Goal: Task Accomplishment & Management: Manage account settings

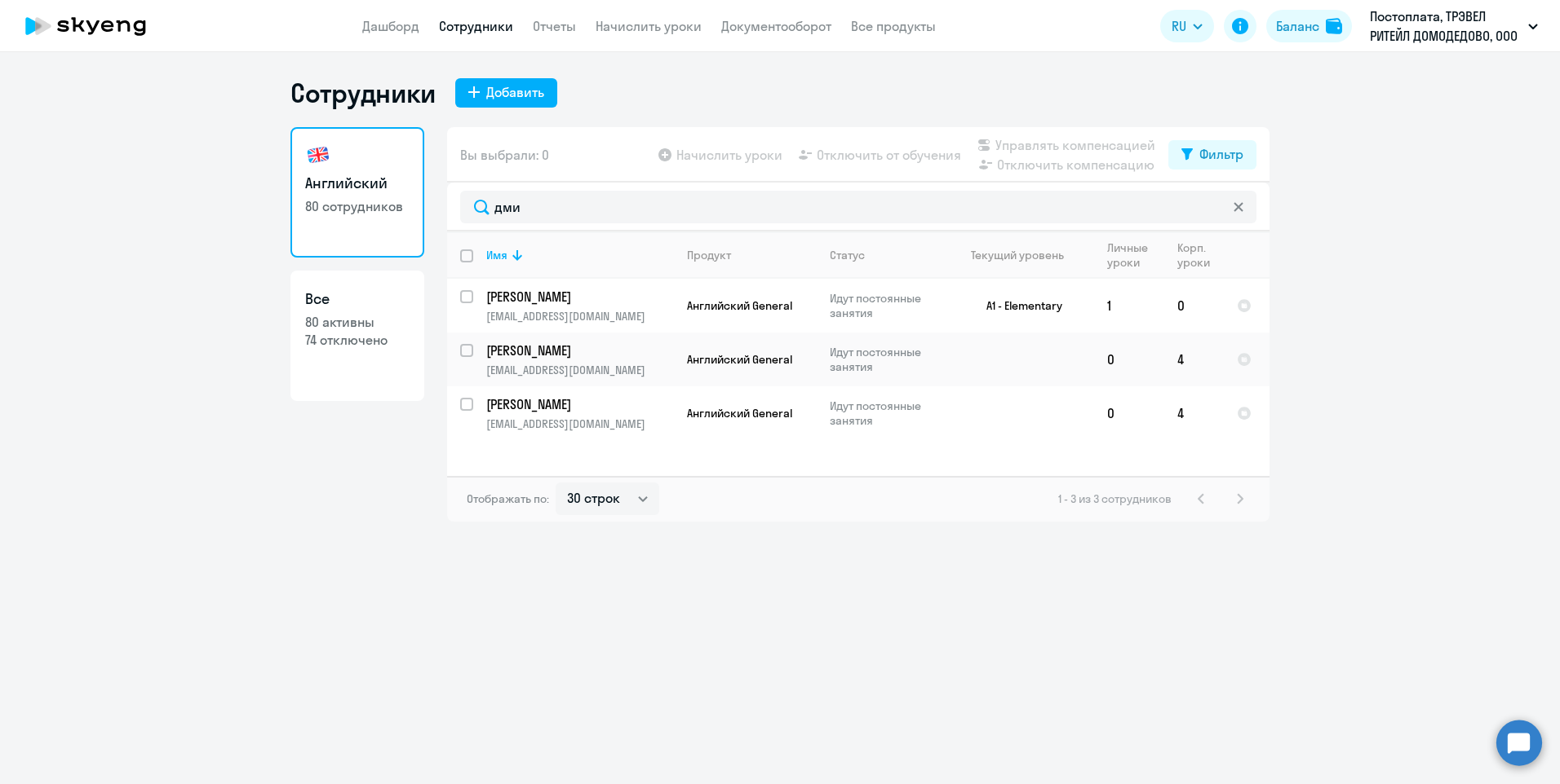
select select "30"
drag, startPoint x: 554, startPoint y: 203, endPoint x: 462, endPoint y: 204, distance: 92.0
click at [462, 203] on input "дми" at bounding box center [857, 207] width 796 height 32
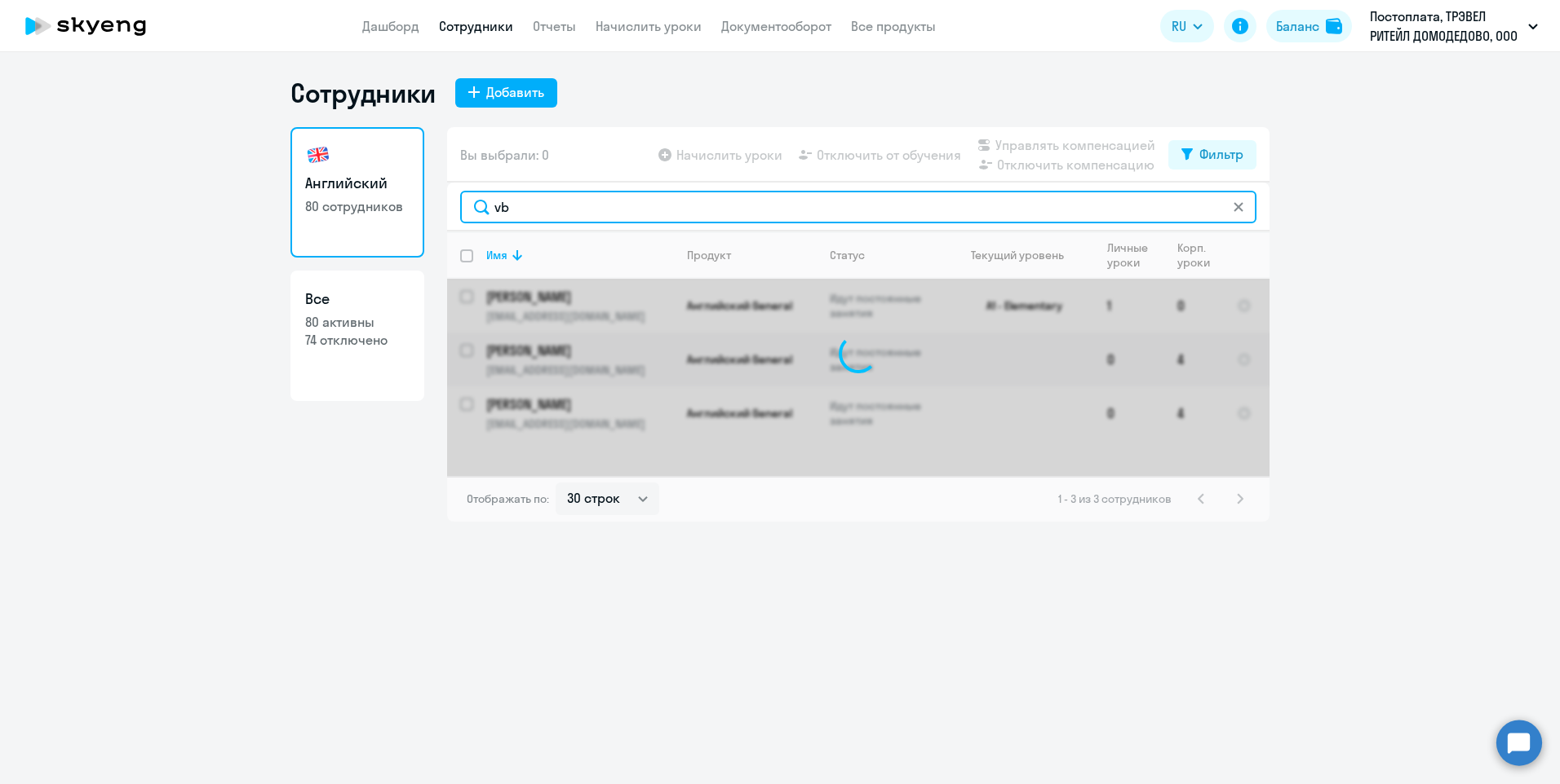
type input "v"
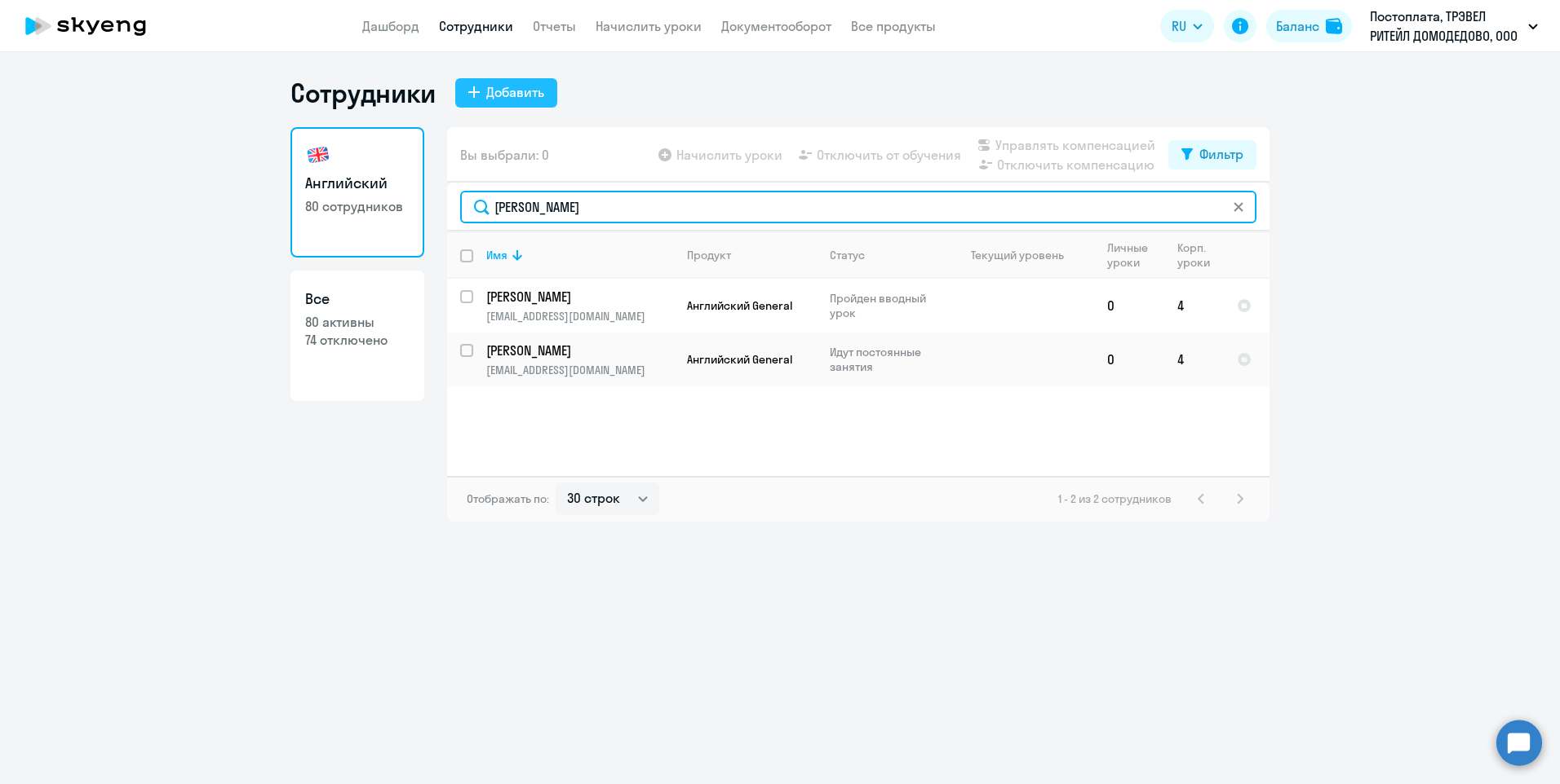
type input "[PERSON_NAME]"
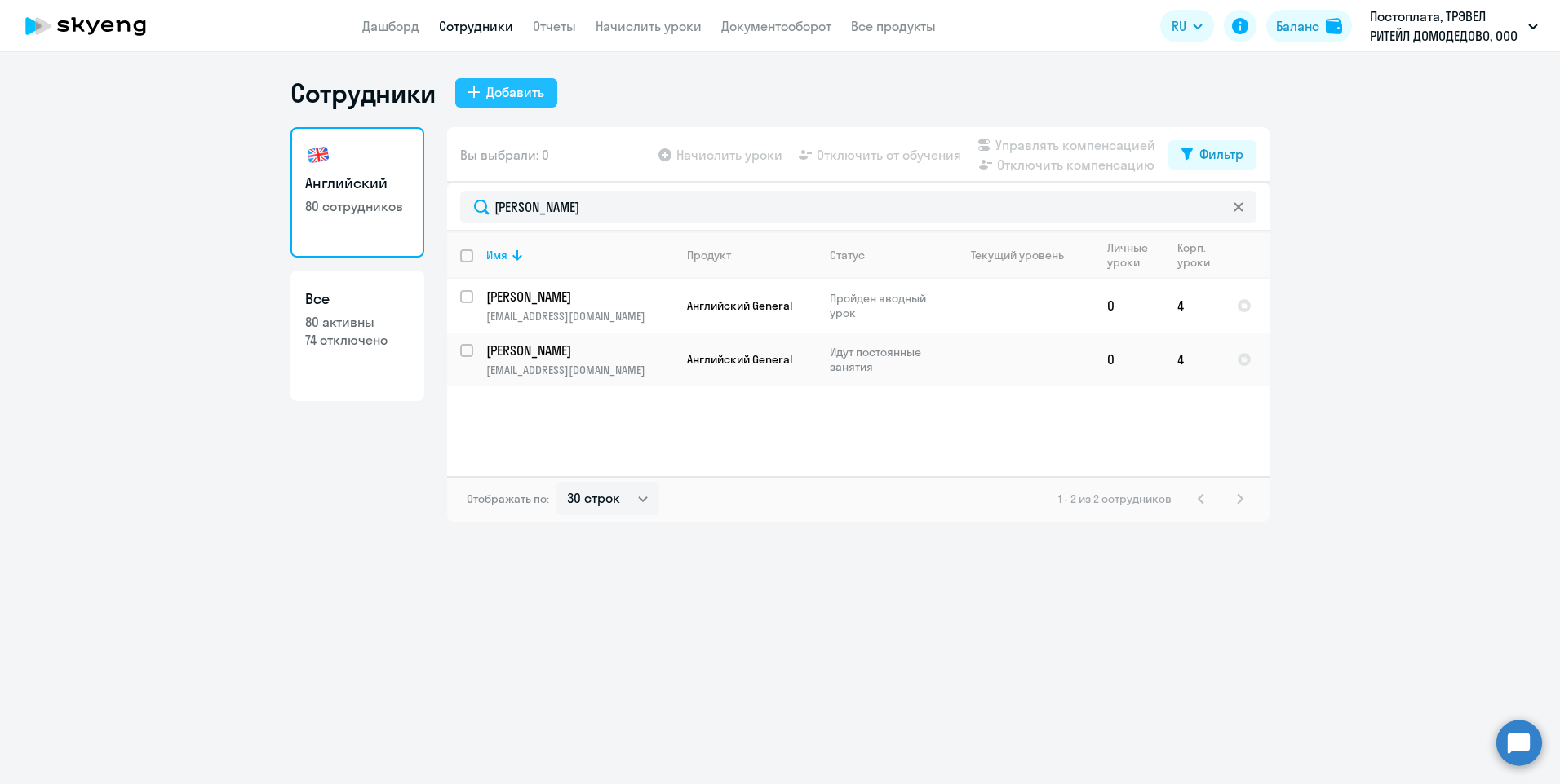
click at [512, 93] on div "Добавить" at bounding box center [515, 92] width 58 height 19
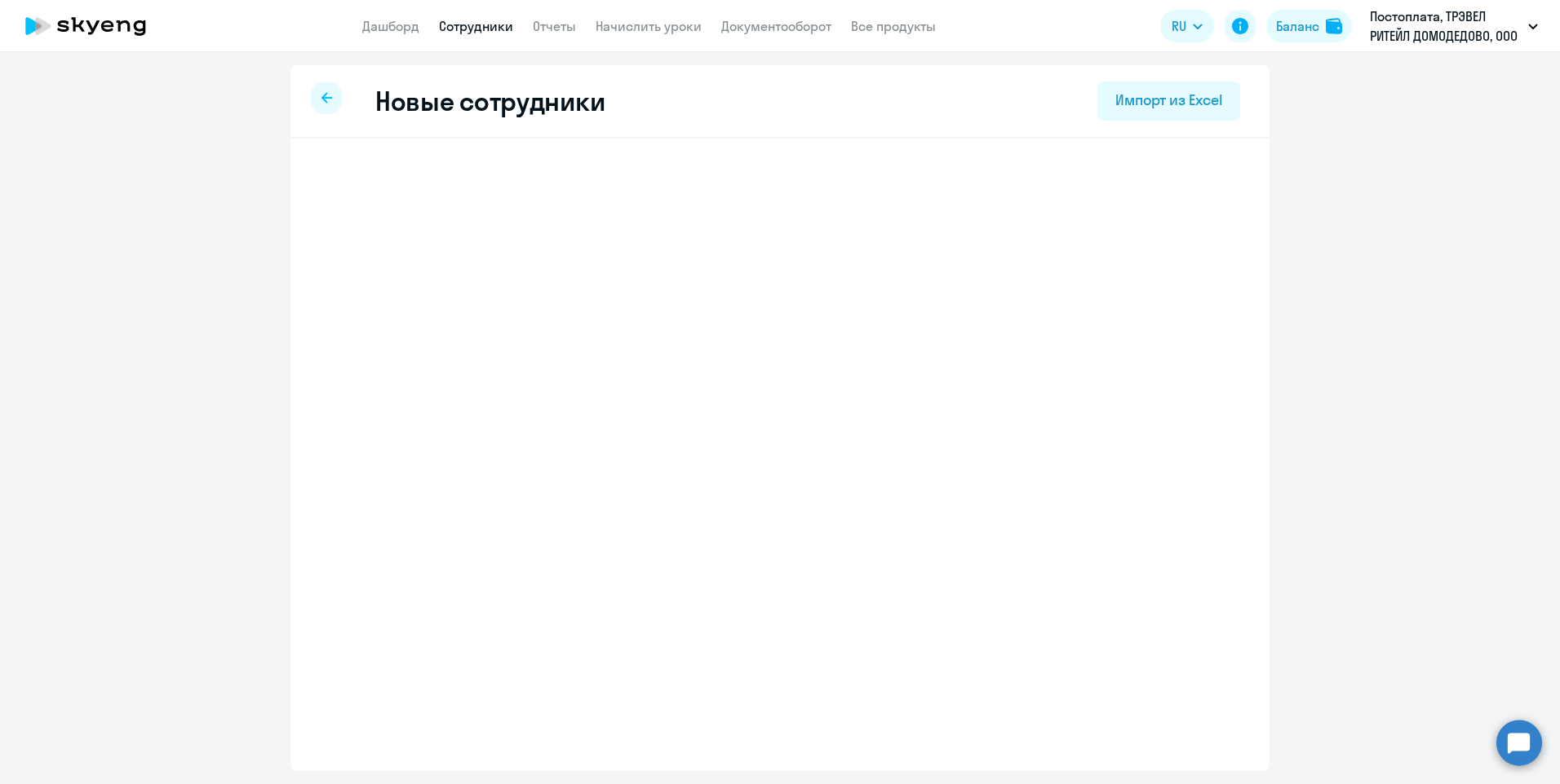
select select "english_adult_not_native_speaker"
select select "3"
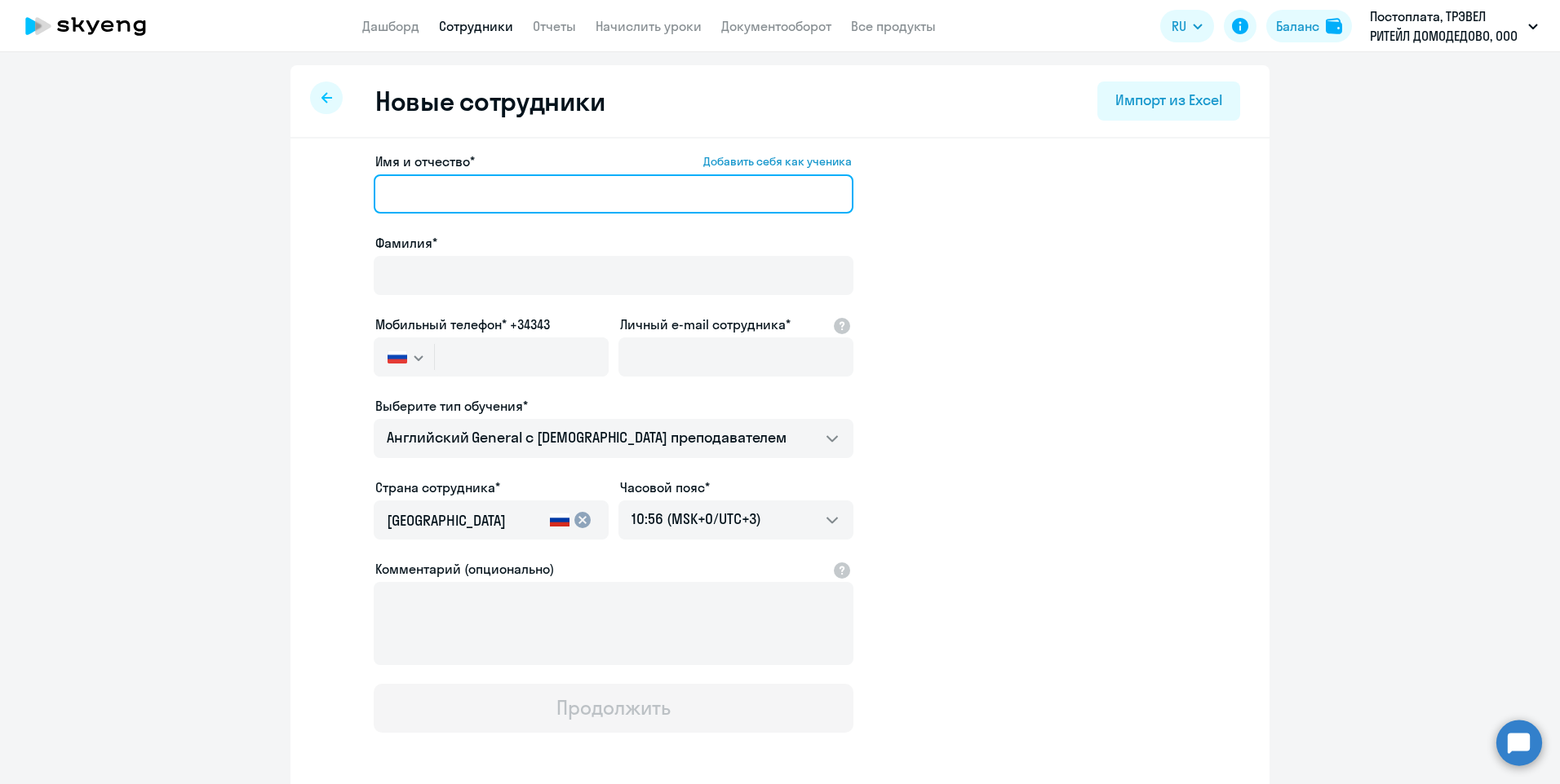
click at [464, 193] on input "Имя и отчество* Добавить себя как ученика" at bounding box center [613, 194] width 480 height 39
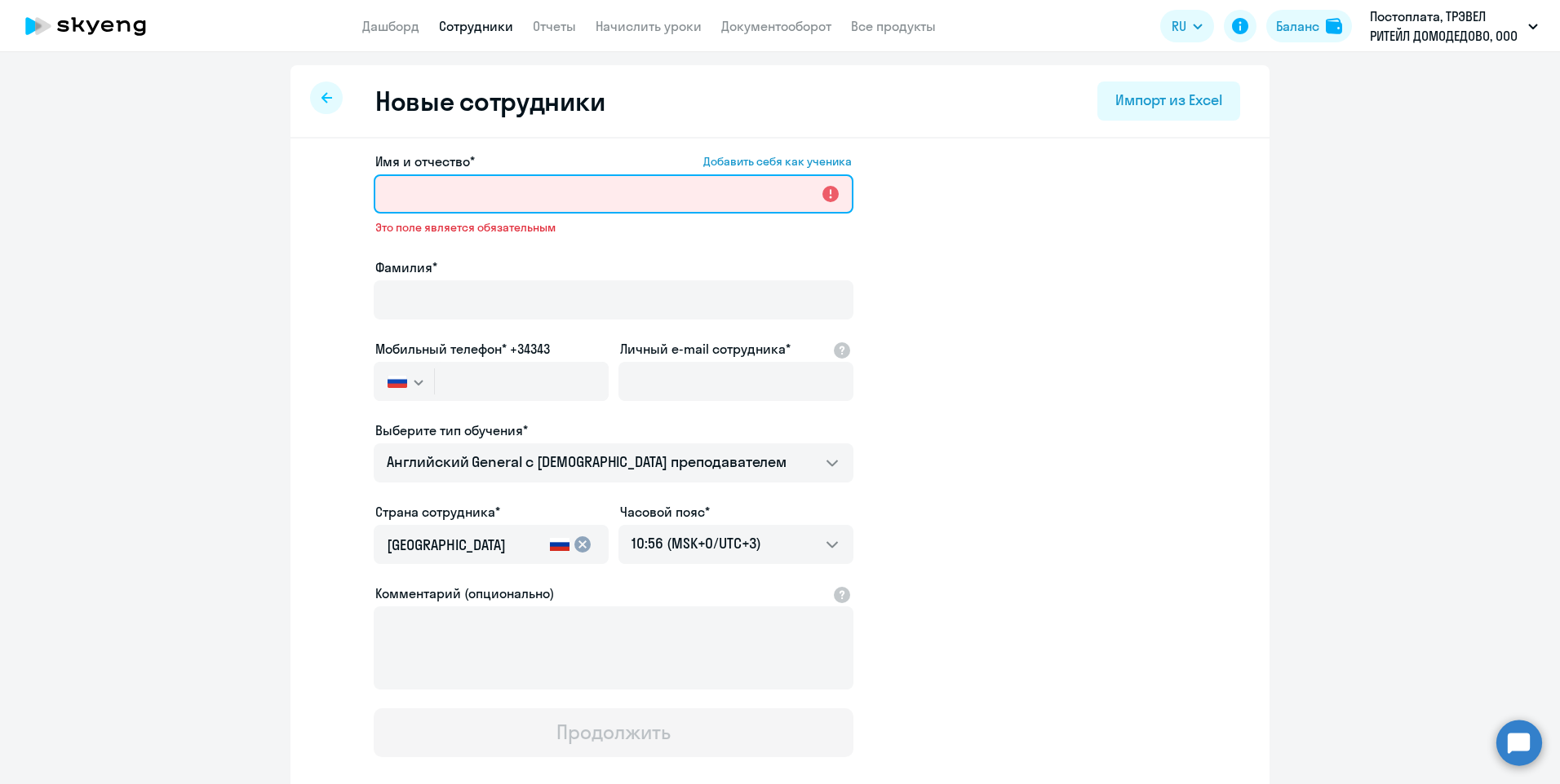
paste input "[PERSON_NAME]"
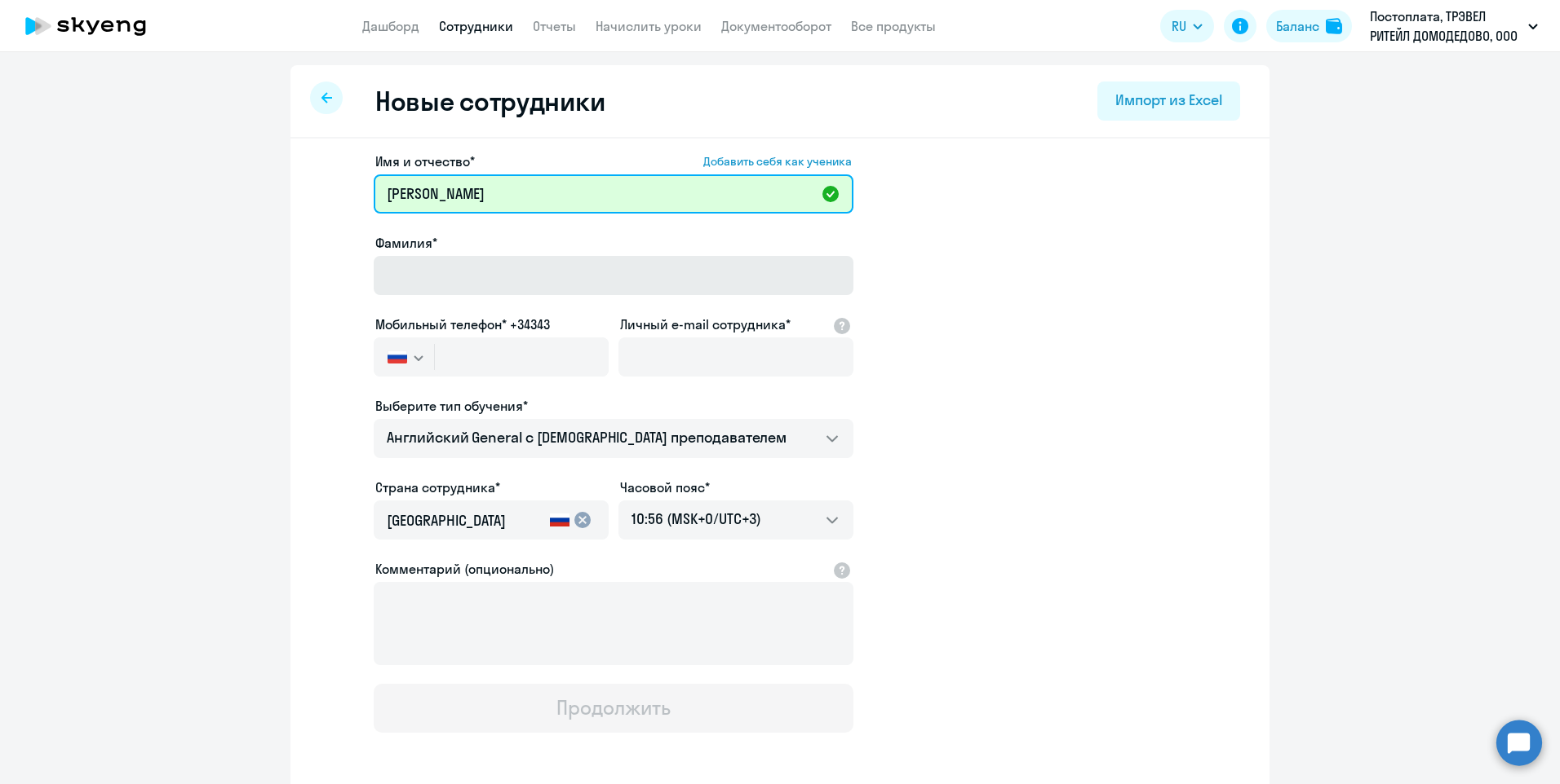
type input "[PERSON_NAME]"
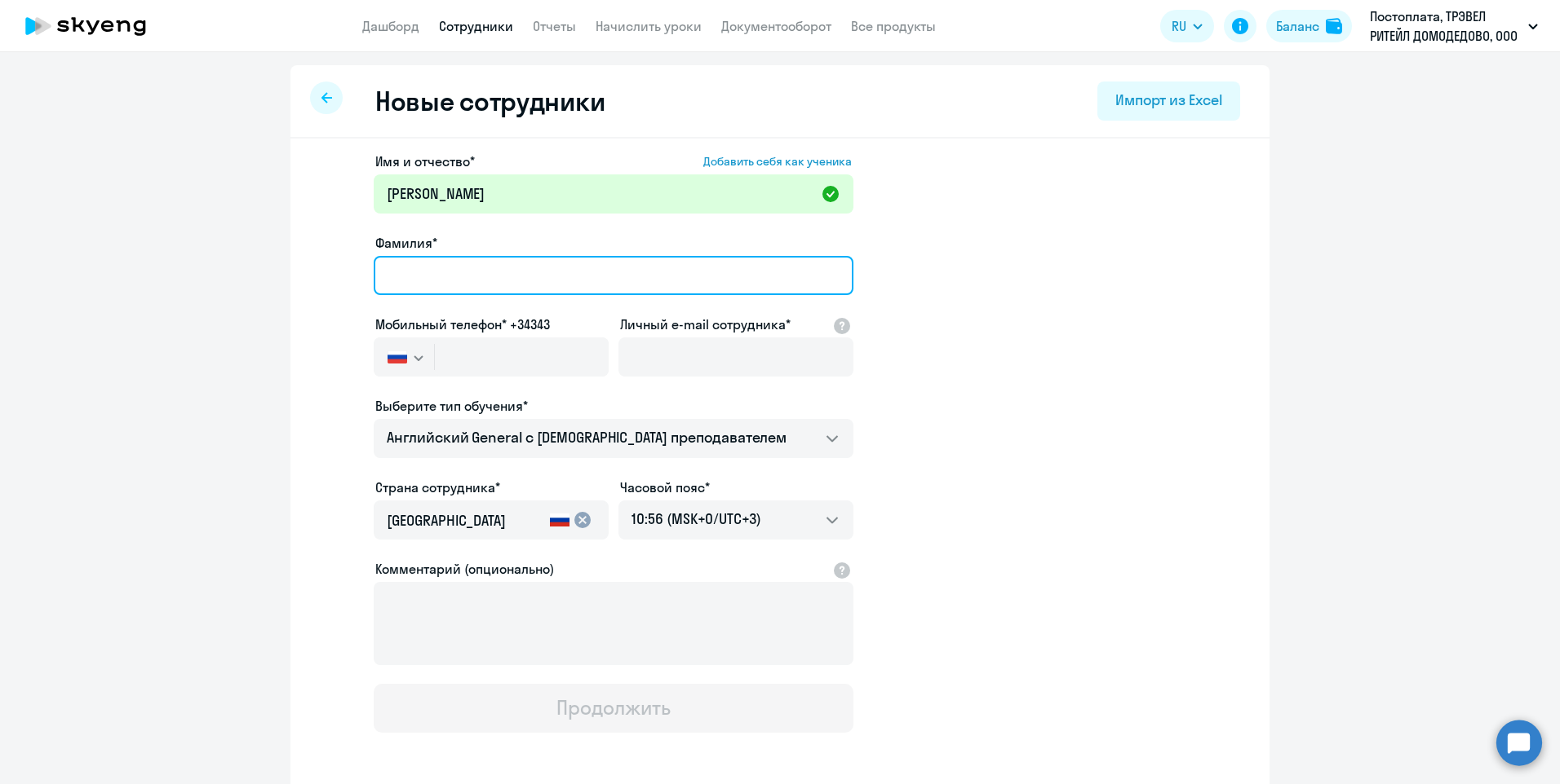
click at [446, 276] on input "Фамилия*" at bounding box center [613, 275] width 480 height 39
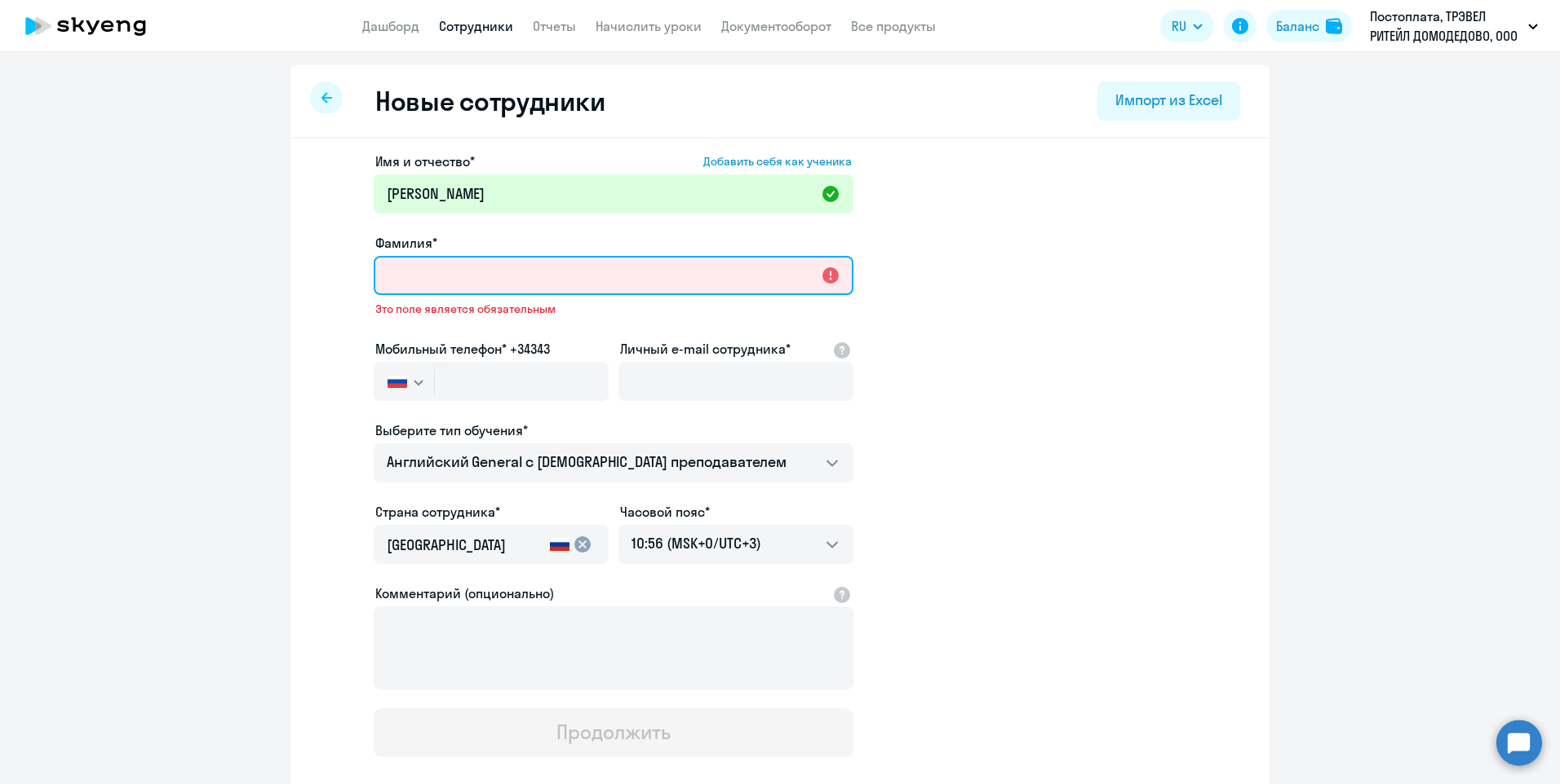
paste input "Михайлова"
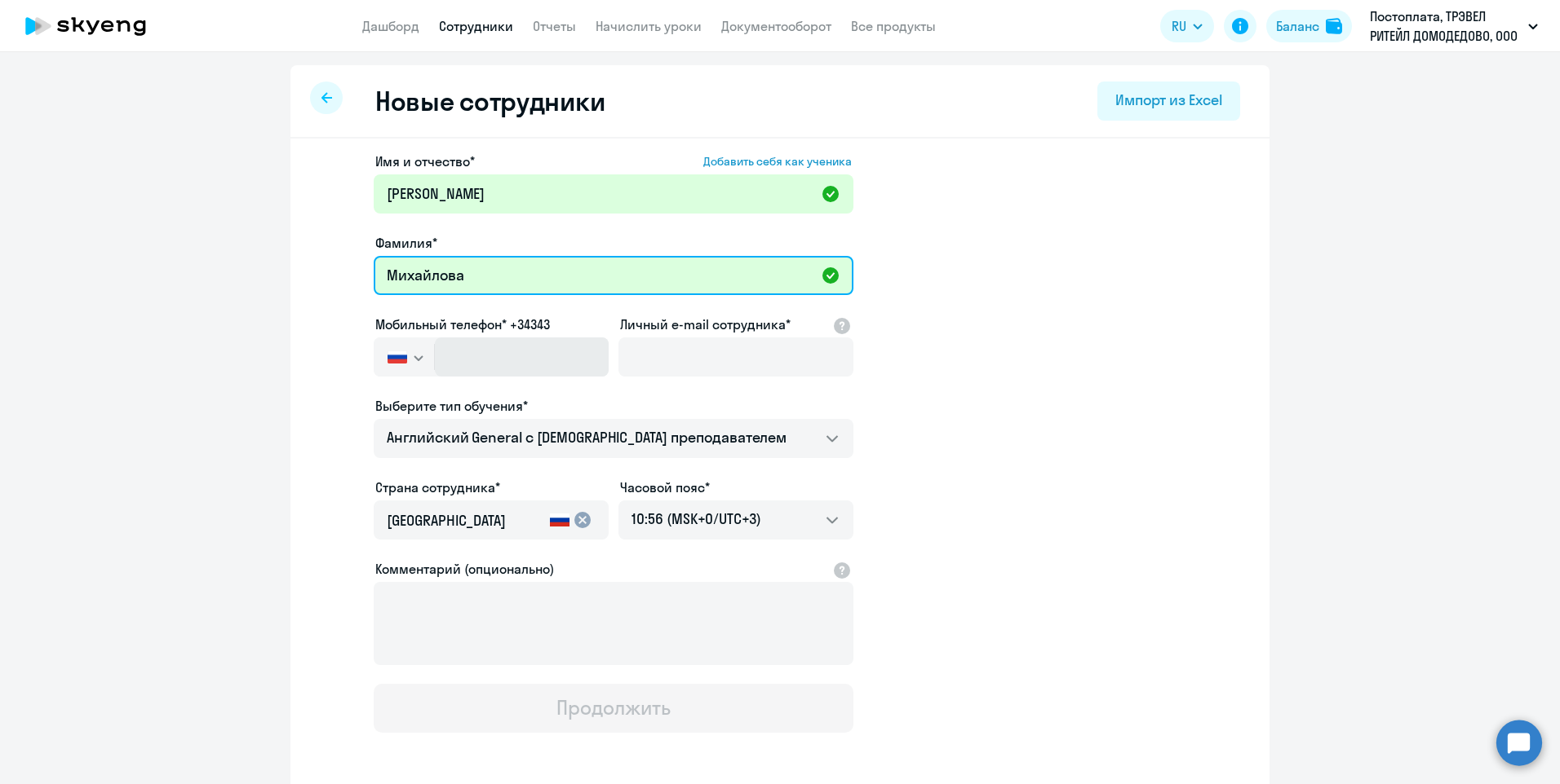
type input "Михайлова"
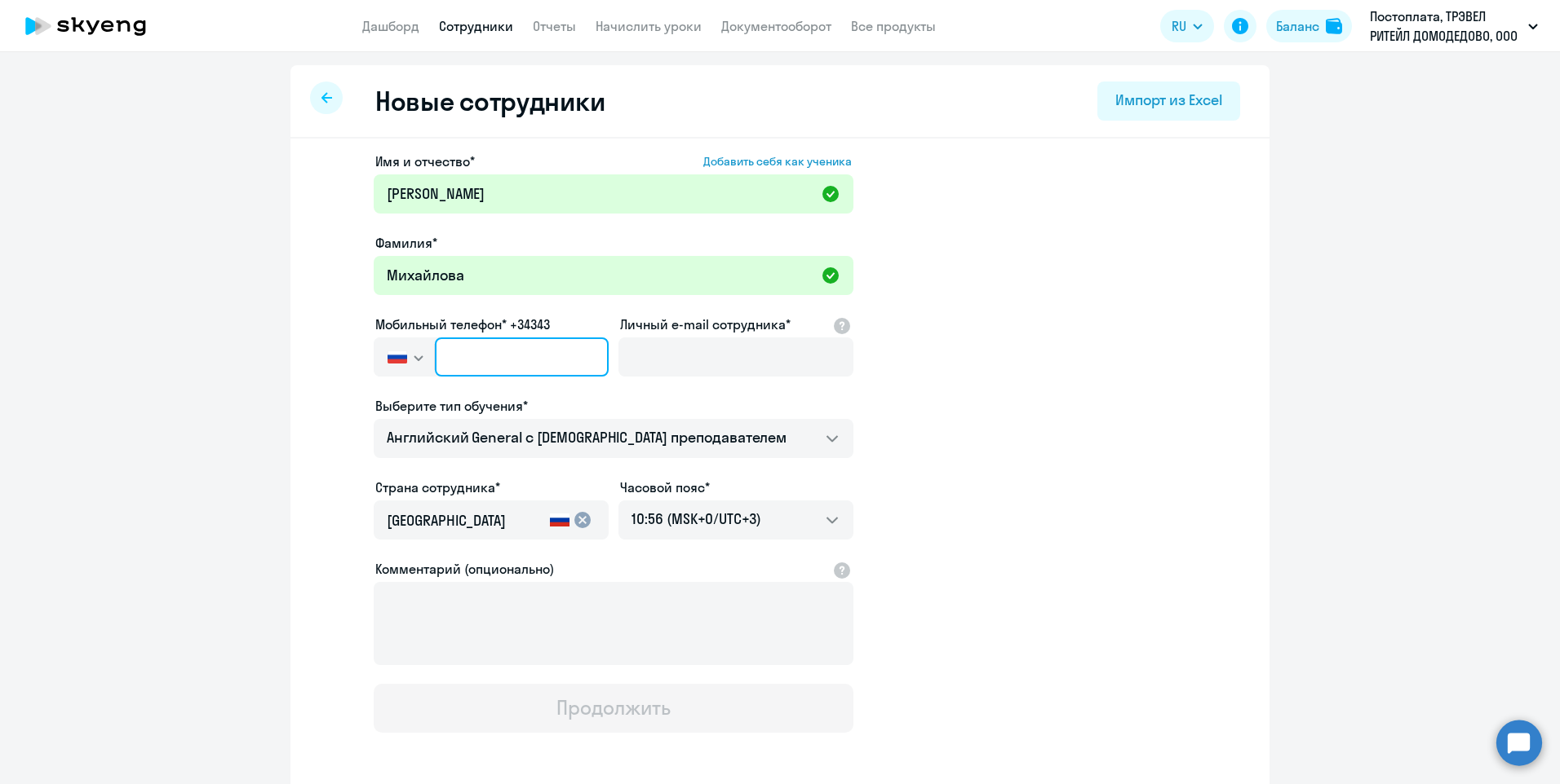
click at [467, 349] on input "text" at bounding box center [522, 357] width 174 height 39
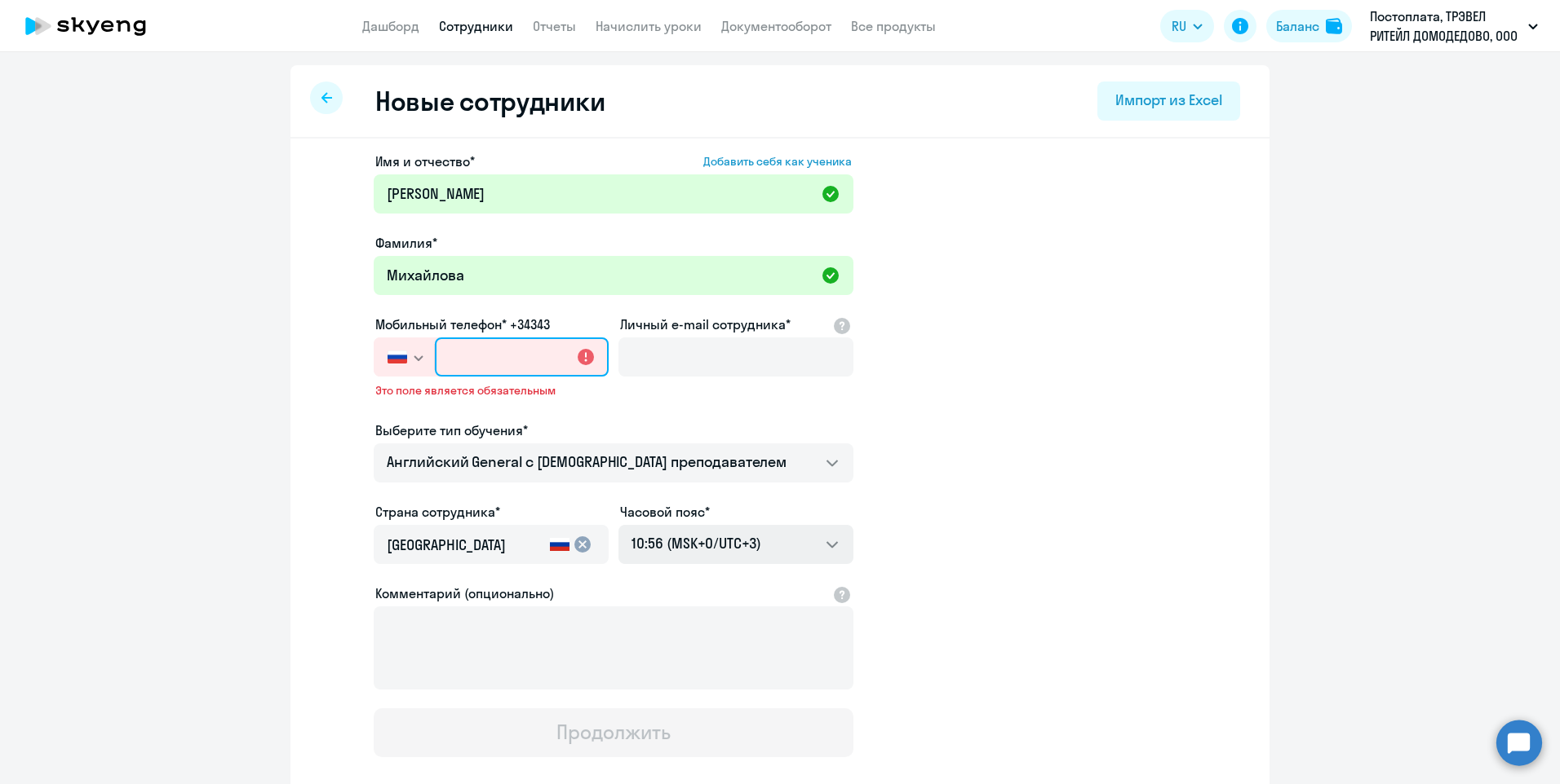
paste input "[PHONE_NUMBER]"
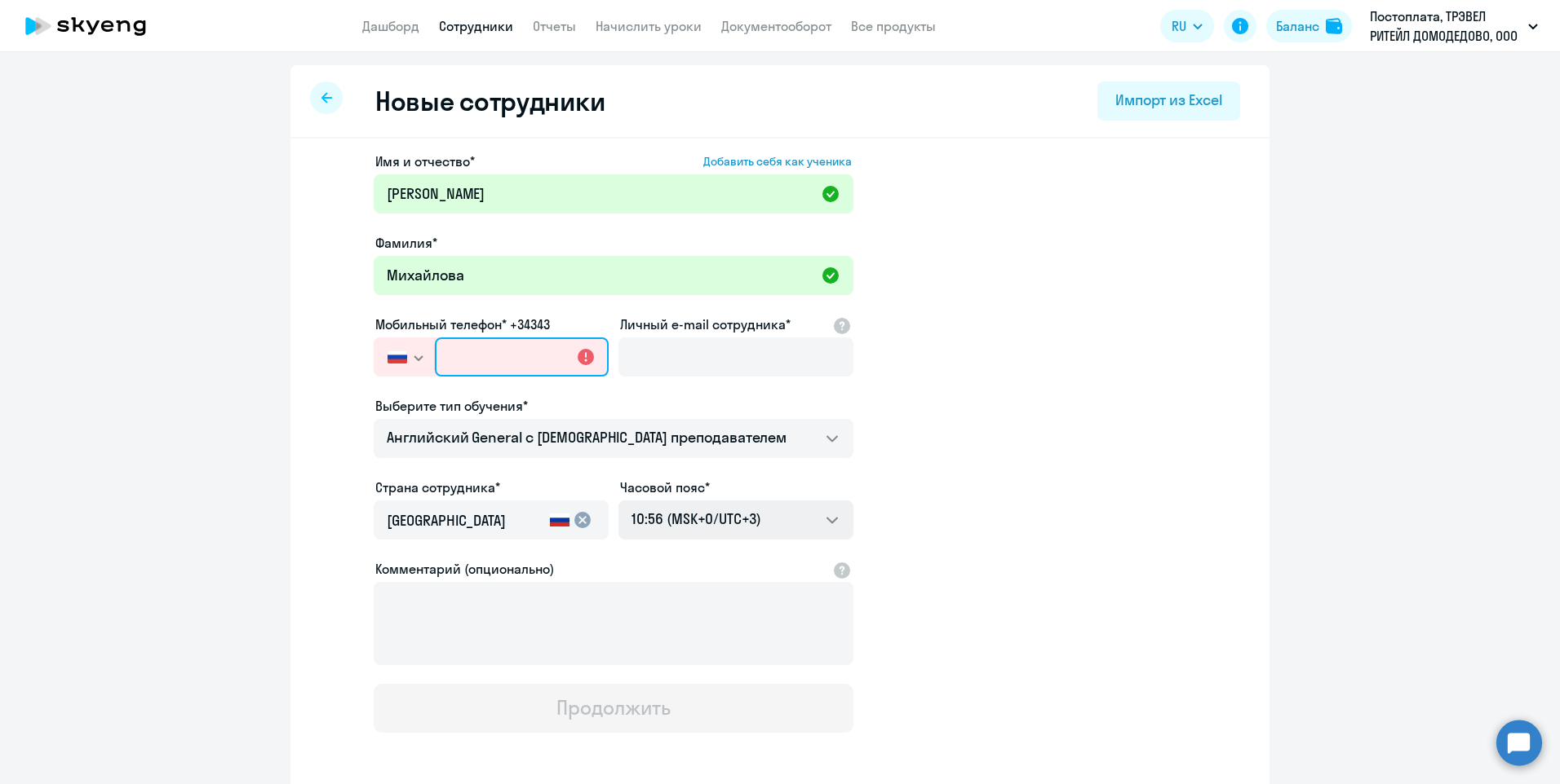
type input "[PHONE_NUMBER]"
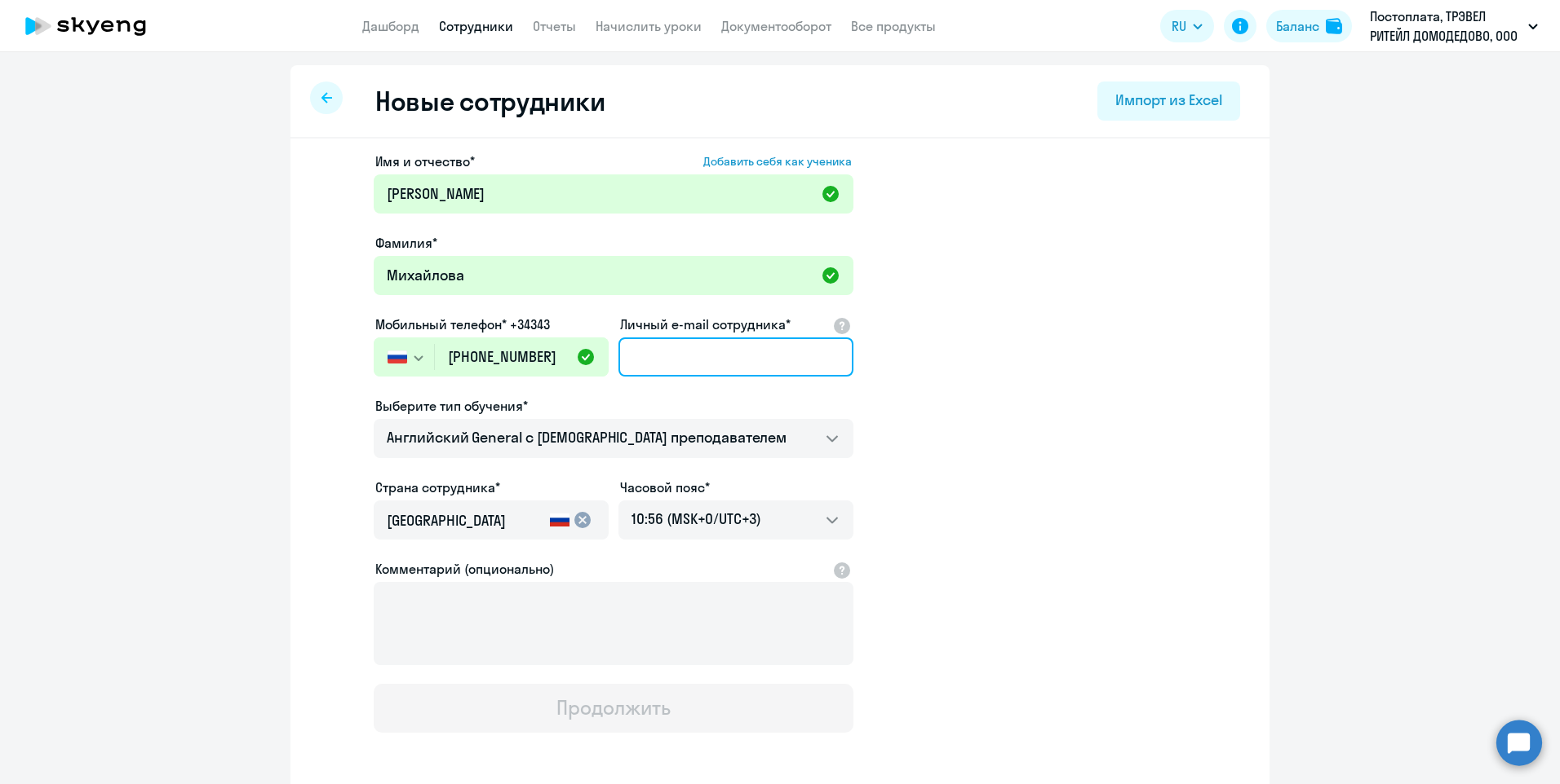
click at [697, 353] on input "Личный e-mail сотрудника*" at bounding box center [736, 357] width 235 height 39
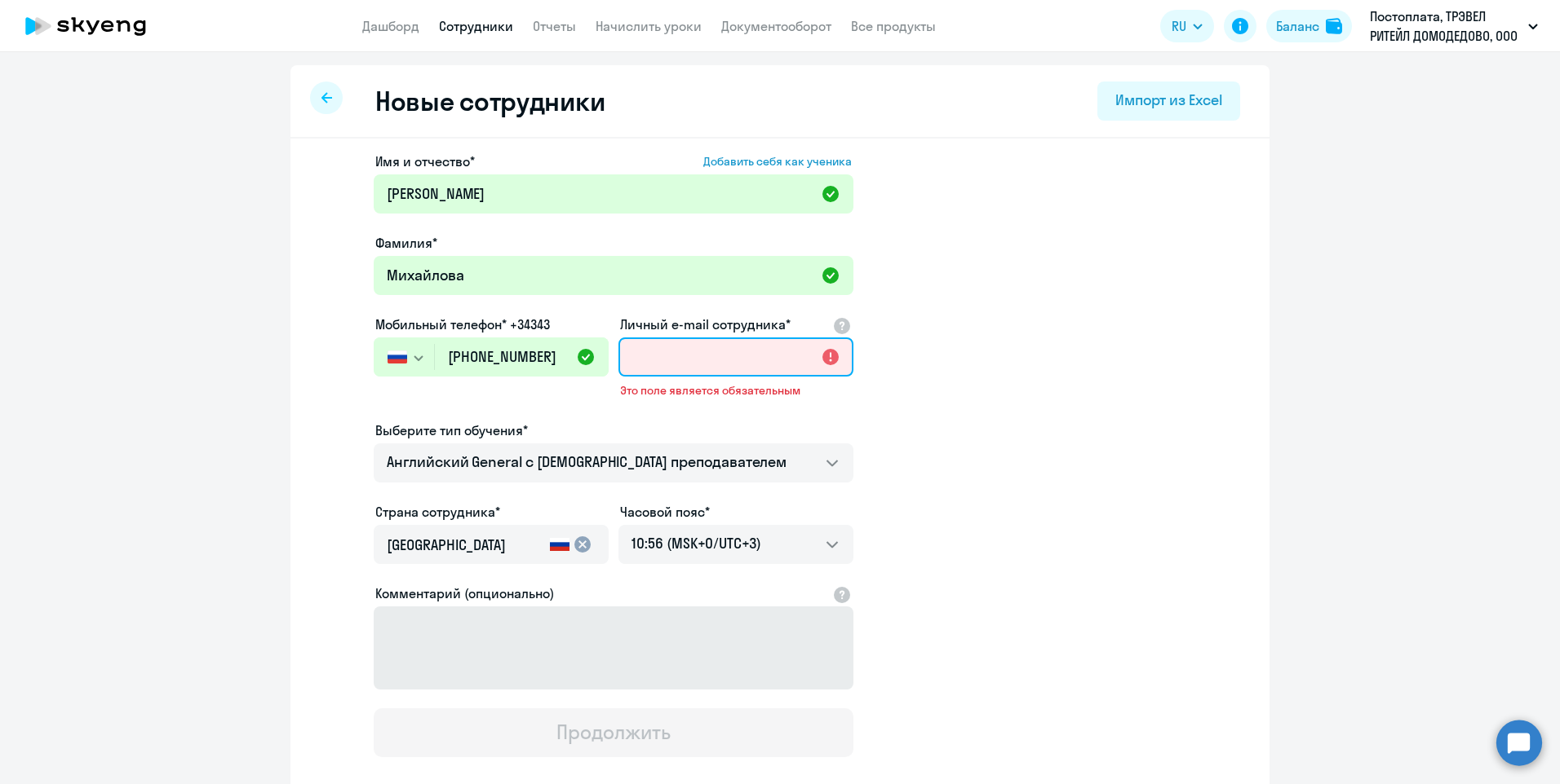
paste input "[EMAIL_ADDRESS][DOMAIN_NAME]"
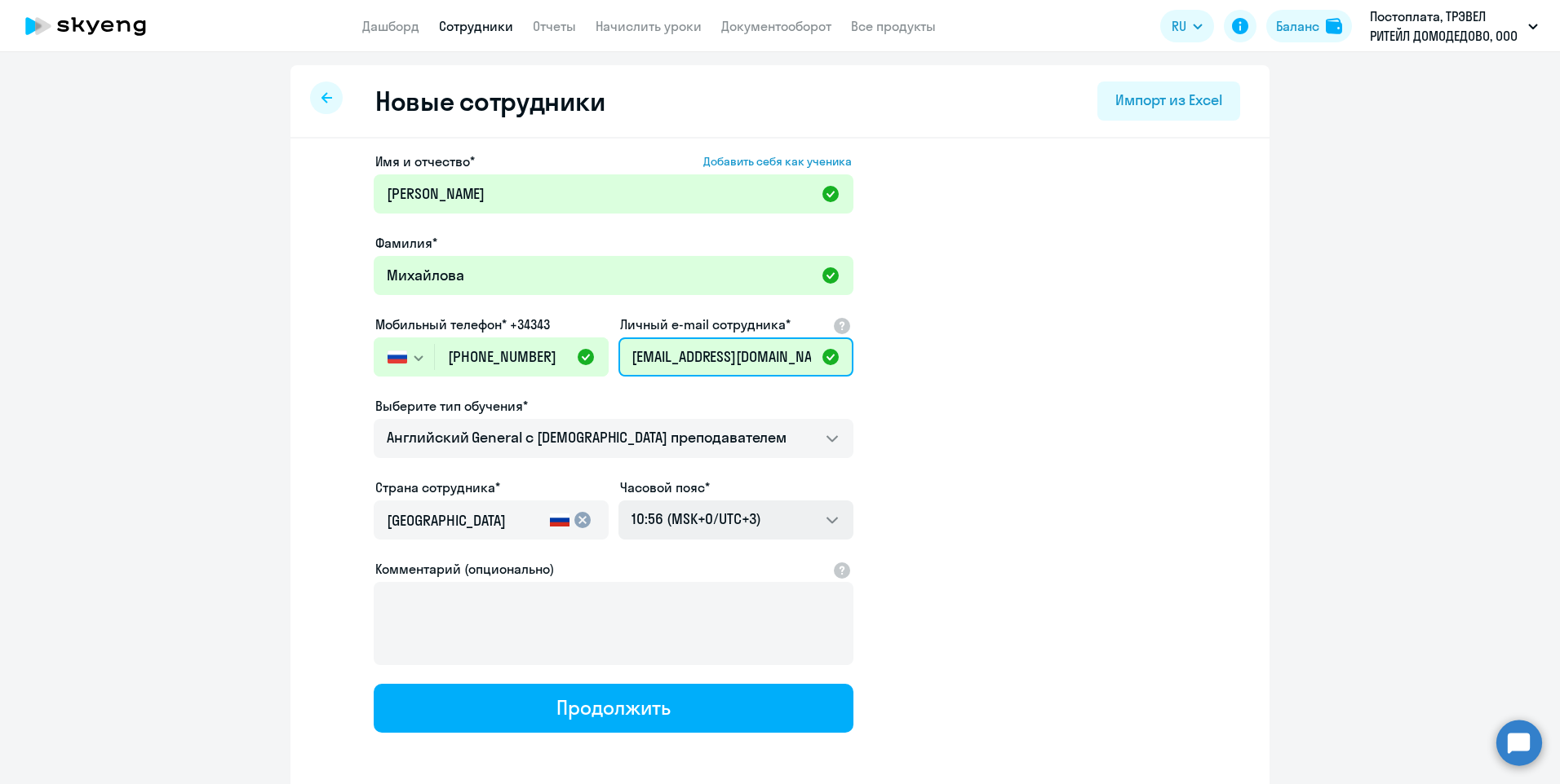
type input "[EMAIL_ADDRESS][DOMAIN_NAME]"
click at [785, 524] on select "20:56 (MSK-14/UTC-11) 21:56 (MSK-13/UTC-10) 22:56 (MSK-12/UTC-9) 23:56 (MSK-11/…" at bounding box center [736, 520] width 235 height 39
select select "7"
click at [619, 501] on select "20:56 (MSK-14/UTC-11) 21:56 (MSK-13/UTC-10) 22:56 (MSK-12/UTC-9) 23:56 (MSK-11/…" at bounding box center [736, 520] width 235 height 39
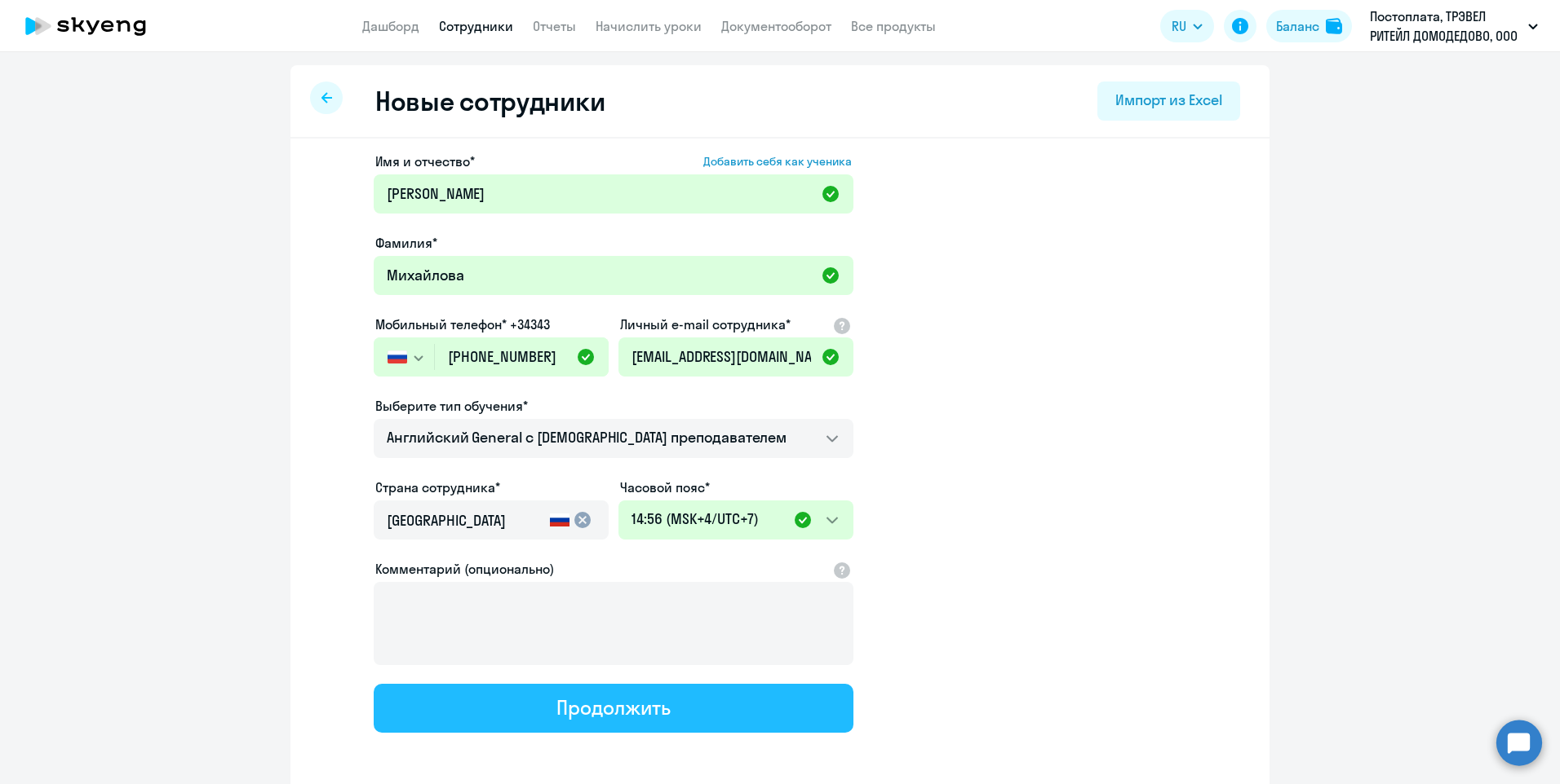
click at [648, 705] on div "Продолжить" at bounding box center [612, 708] width 113 height 26
select select "english_adult_not_native_speaker"
select select "7"
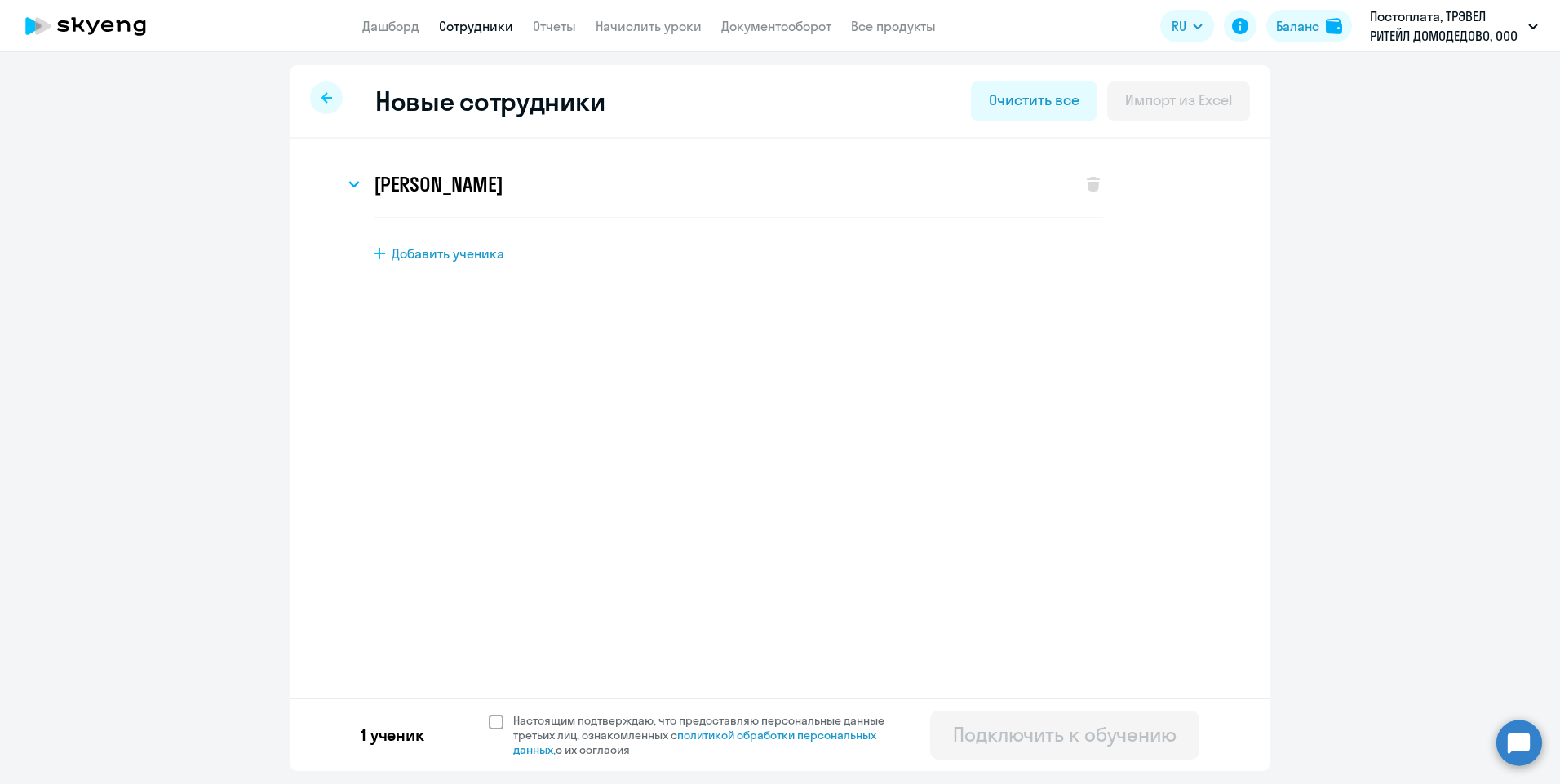
click at [494, 723] on span at bounding box center [496, 722] width 15 height 15
click at [489, 714] on input "Настоящим подтверждаю, что предоставляю персональные данные третьих лиц, ознако…" at bounding box center [488, 713] width 1 height 1
checkbox input "true"
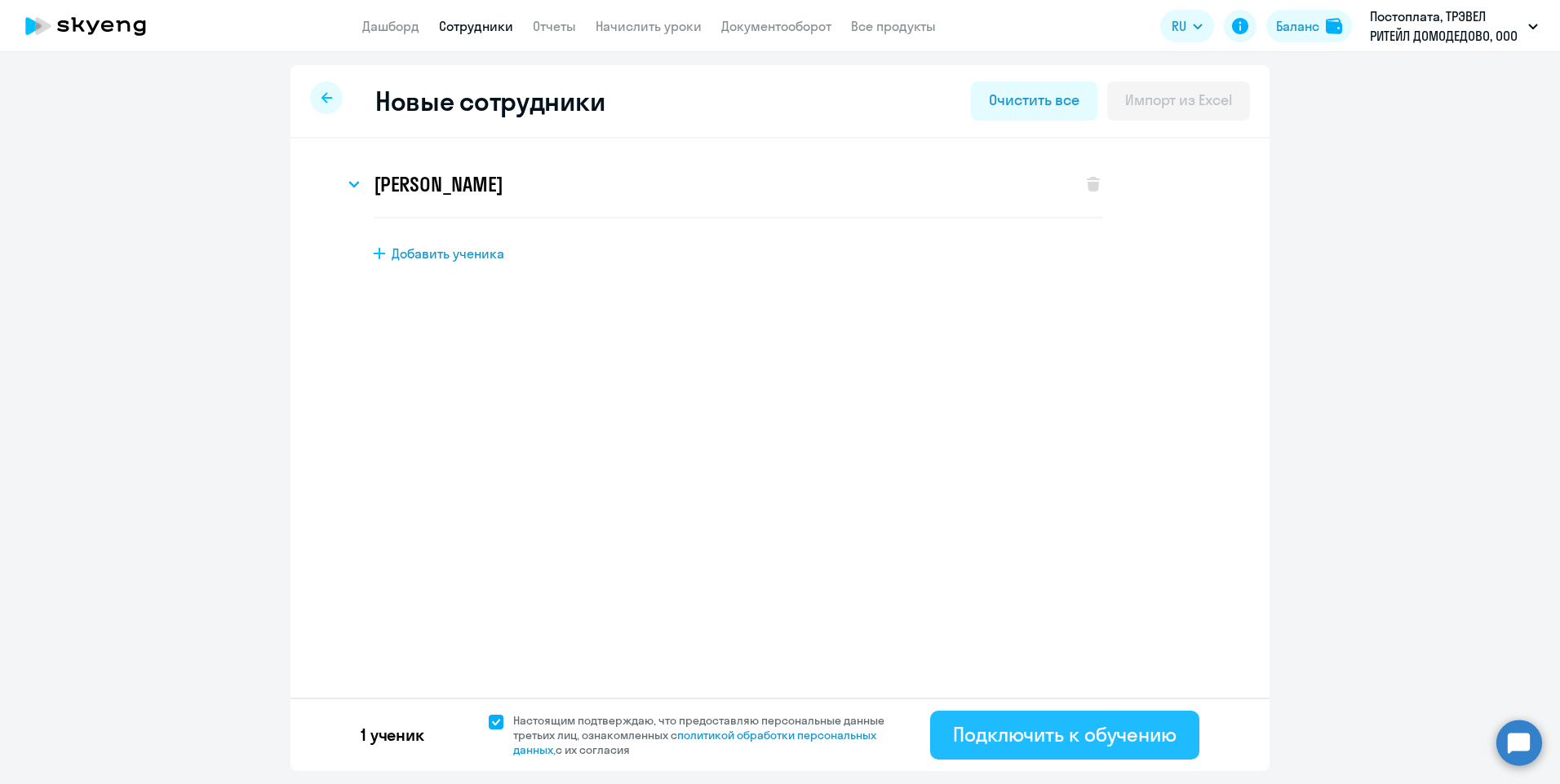
click at [1040, 738] on div "Подключить к обучению" at bounding box center [1064, 735] width 224 height 26
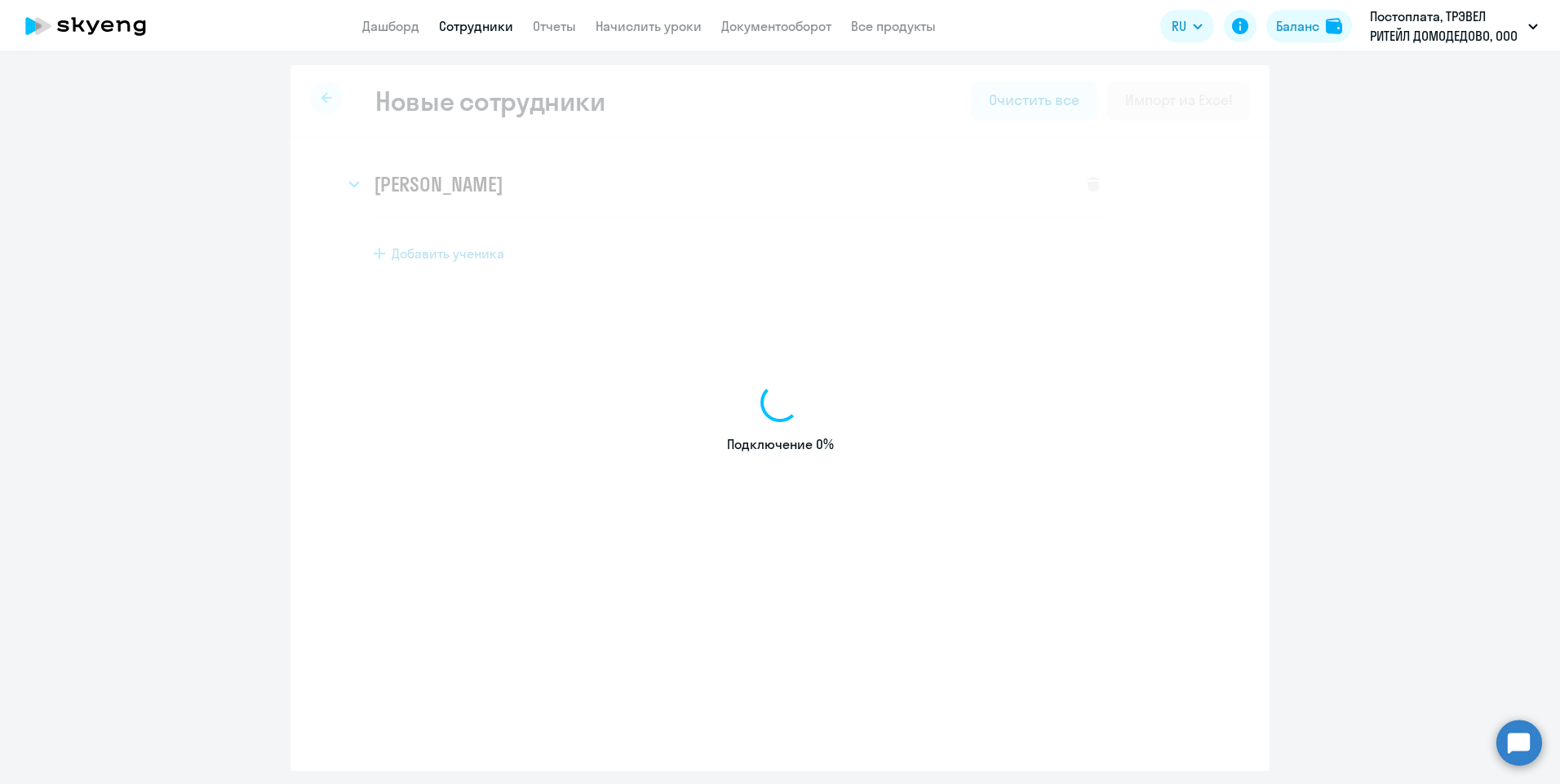
select select "english_adult_not_native_speaker"
select select "3"
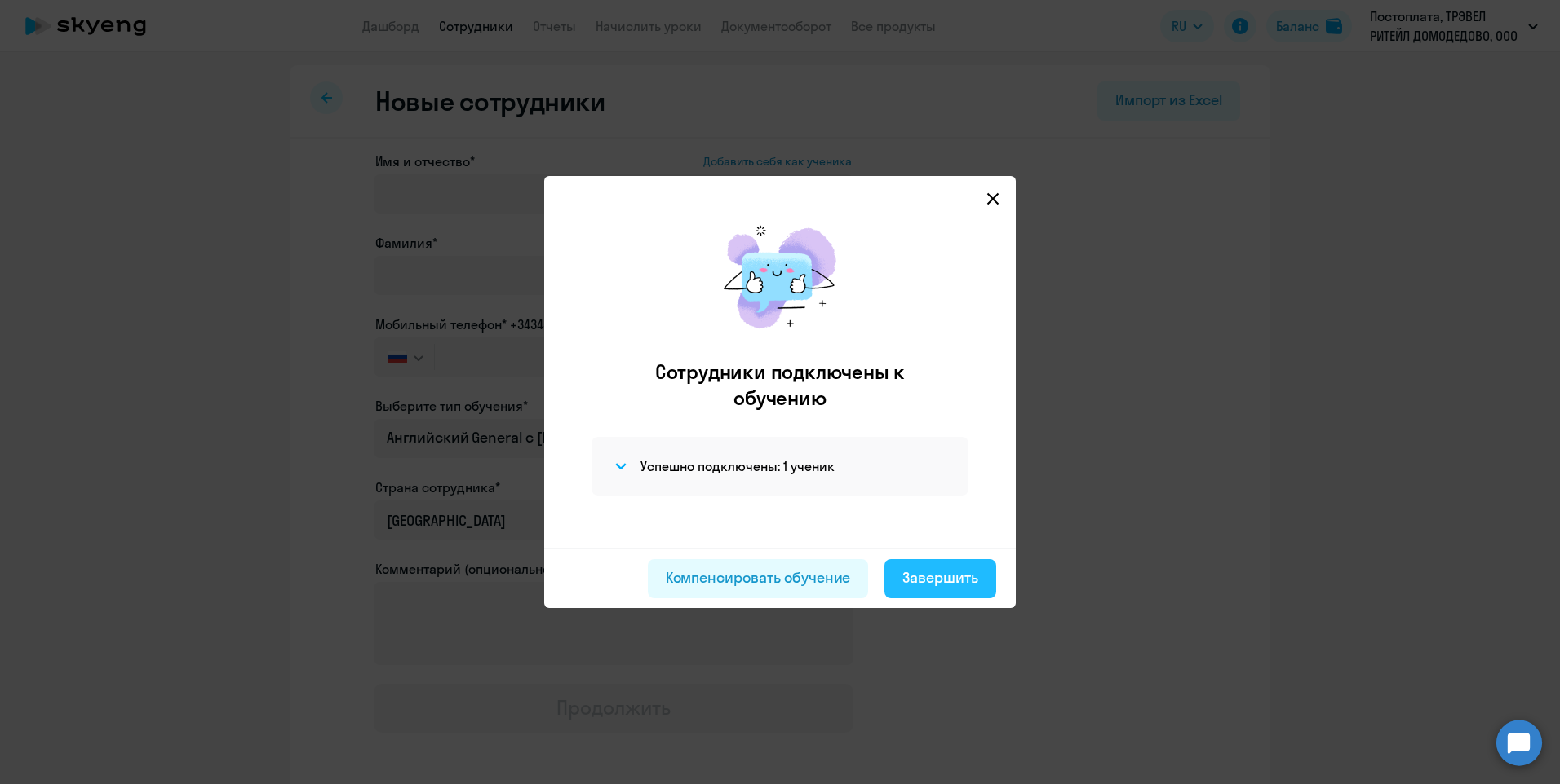
click at [941, 575] on div "Завершить" at bounding box center [940, 578] width 75 height 21
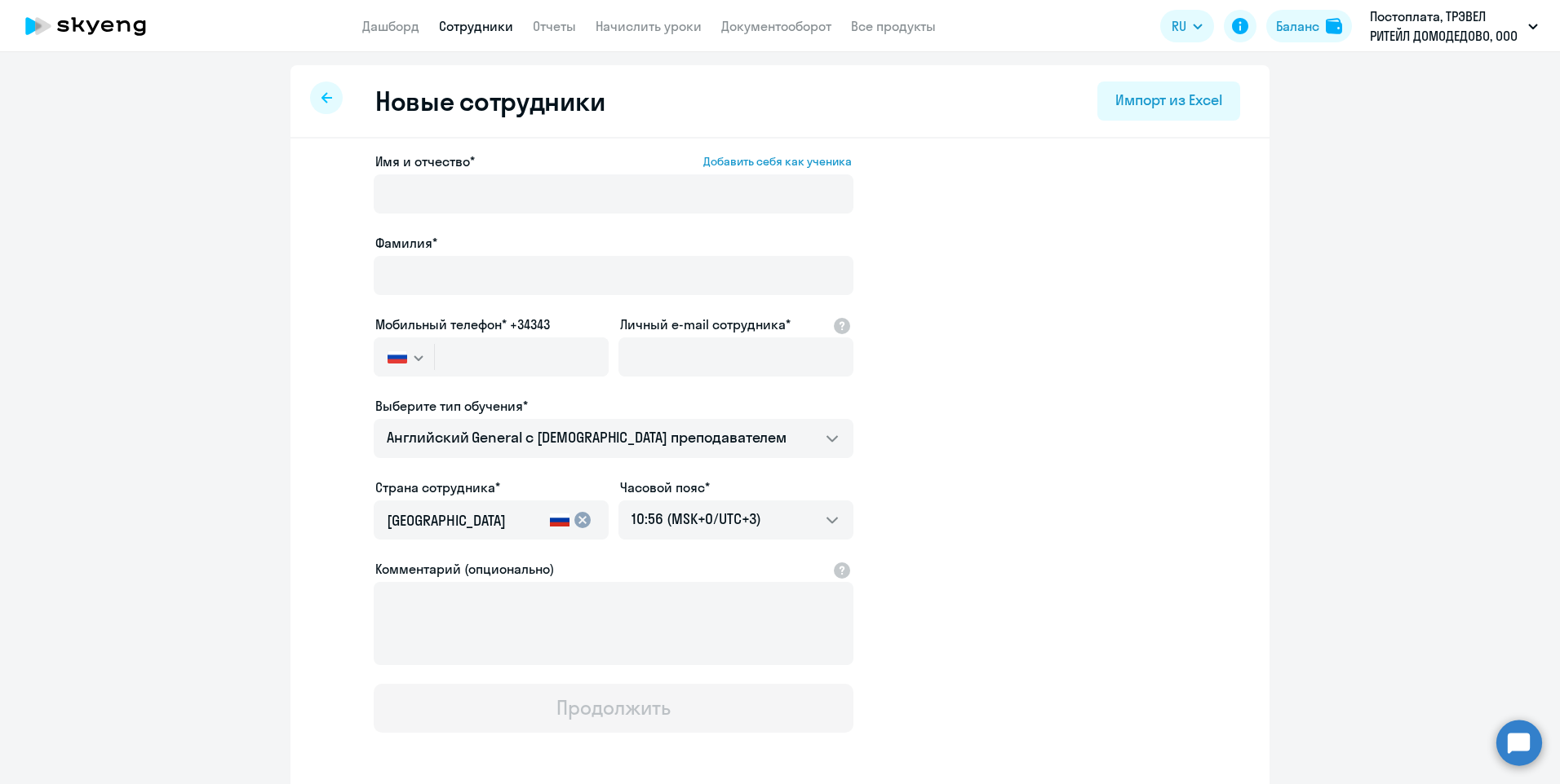
select select "30"
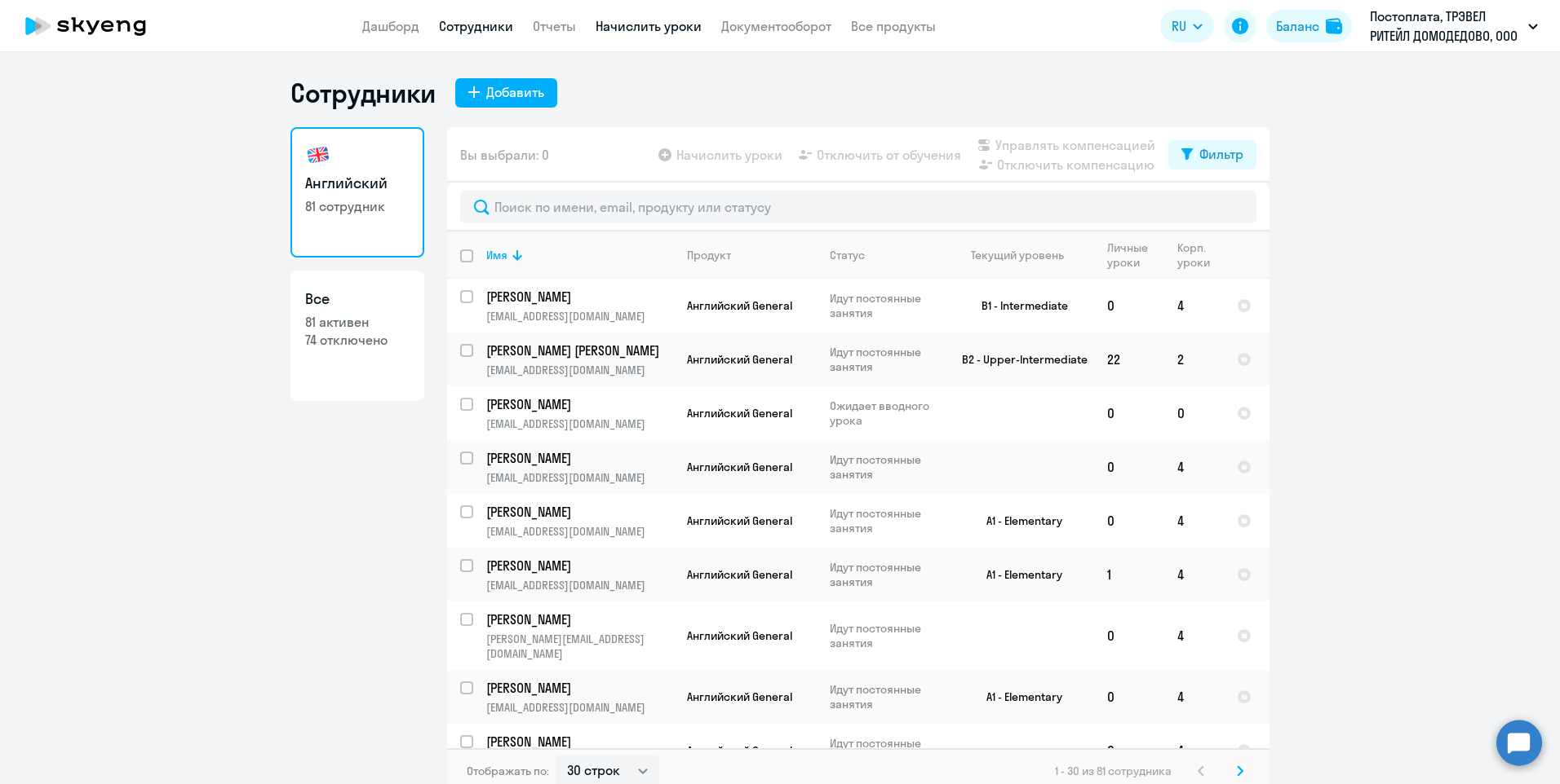
click at [647, 30] on link "Начислить уроки" at bounding box center [648, 25] width 106 height 17
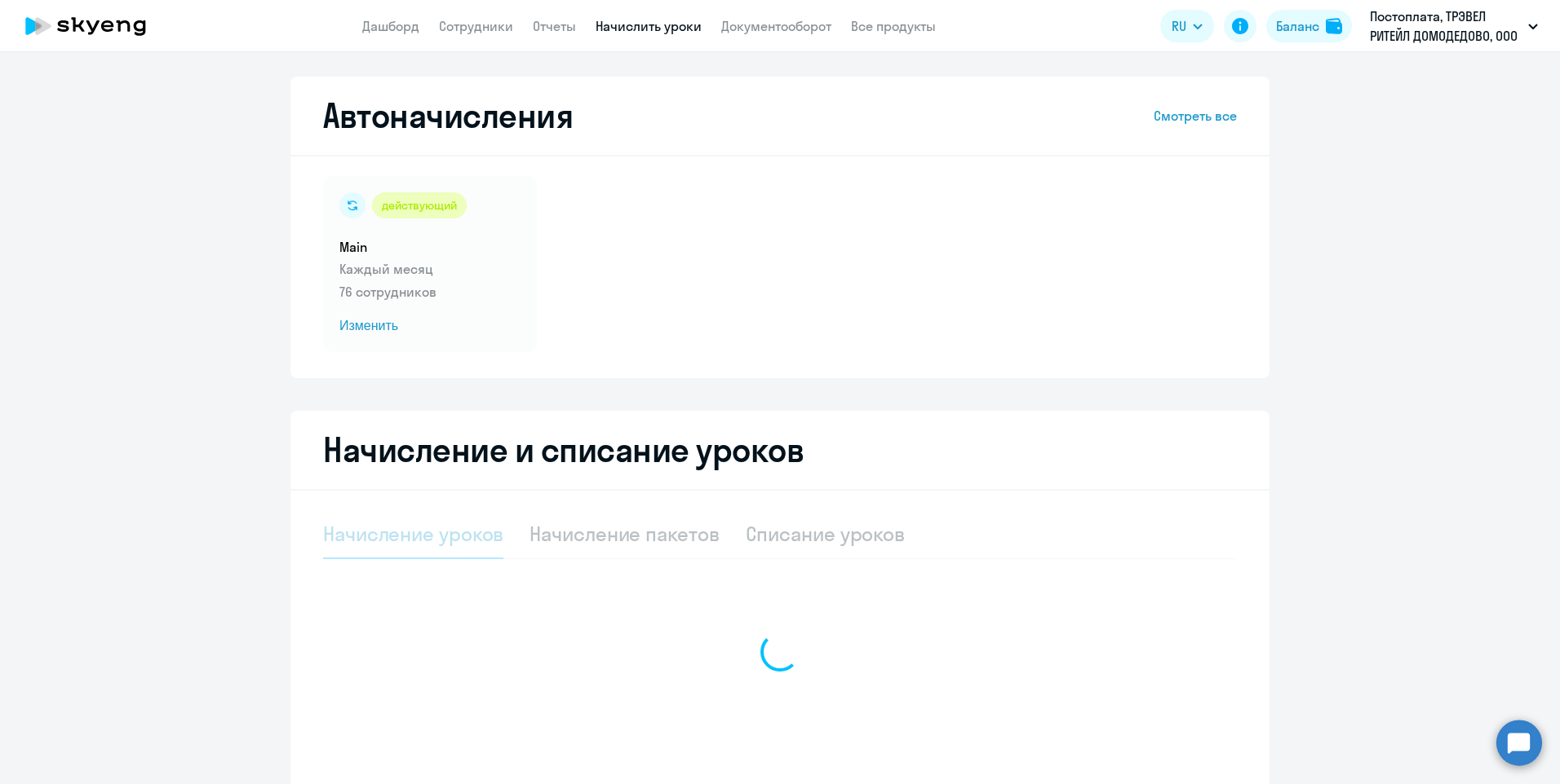
select select "10"
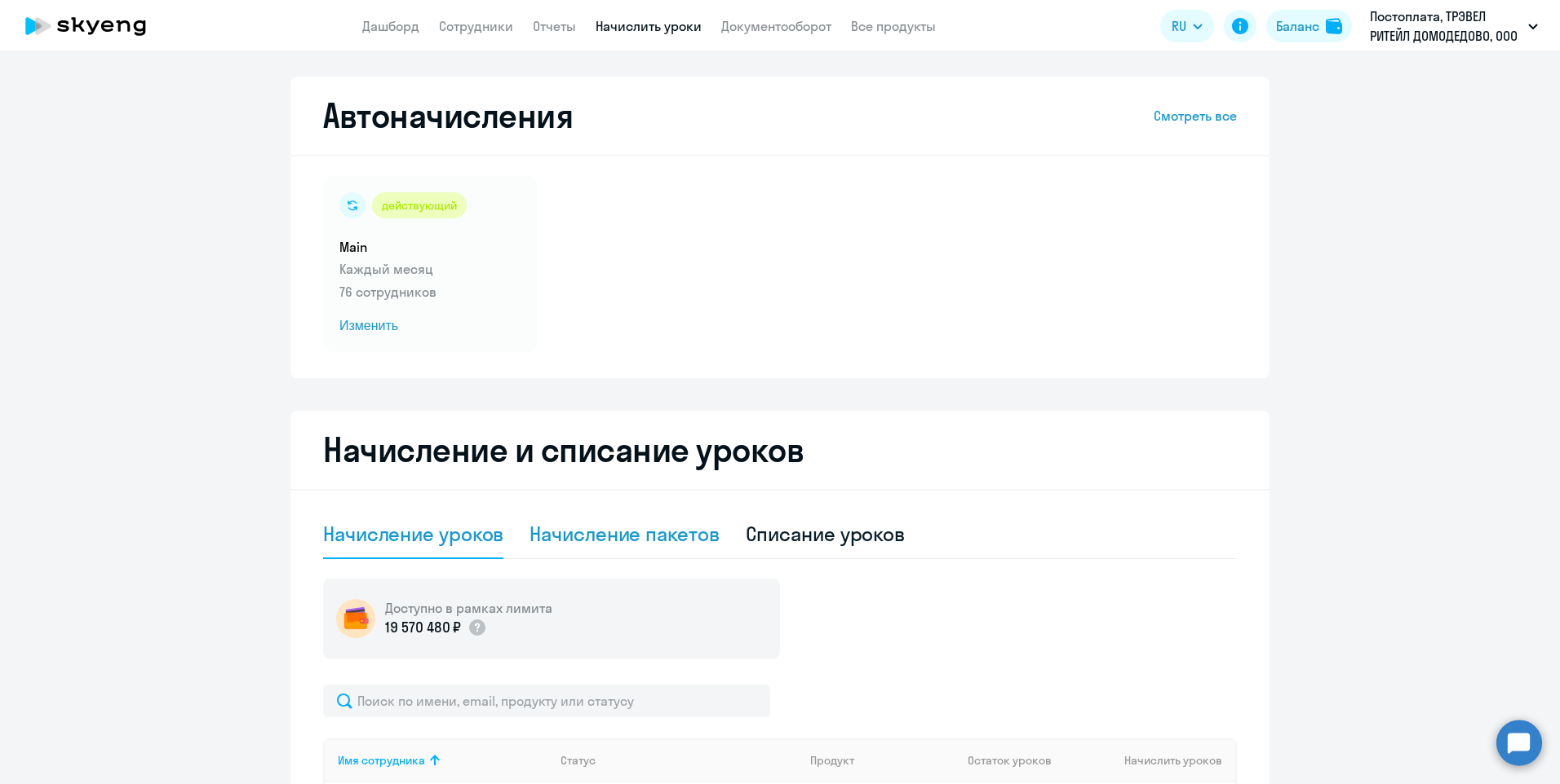
click at [569, 544] on div "Начисление пакетов" at bounding box center [624, 534] width 190 height 26
select select "10"
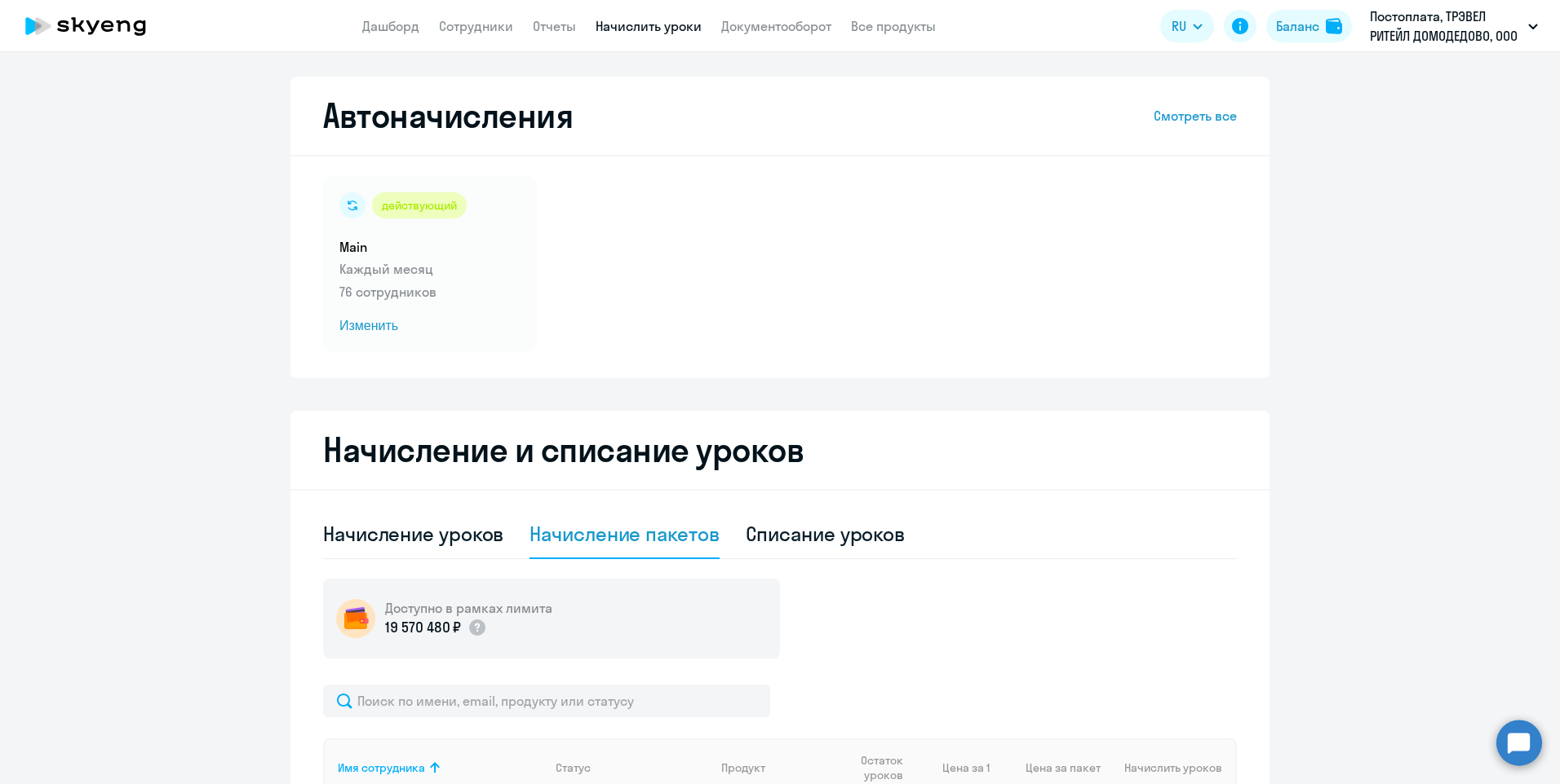
scroll to position [245, 0]
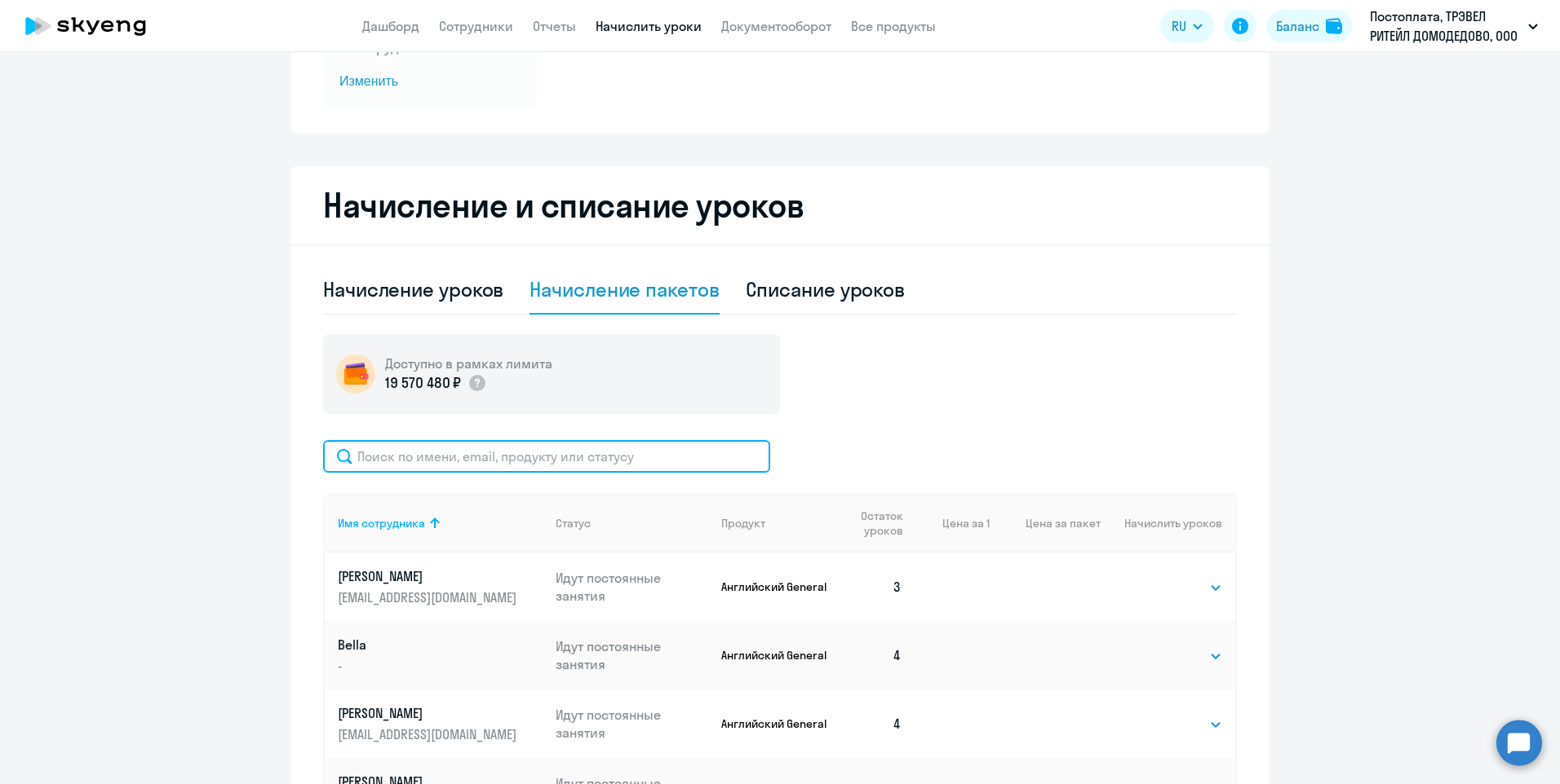
click at [476, 459] on input "text" at bounding box center [547, 456] width 447 height 32
type input "мих"
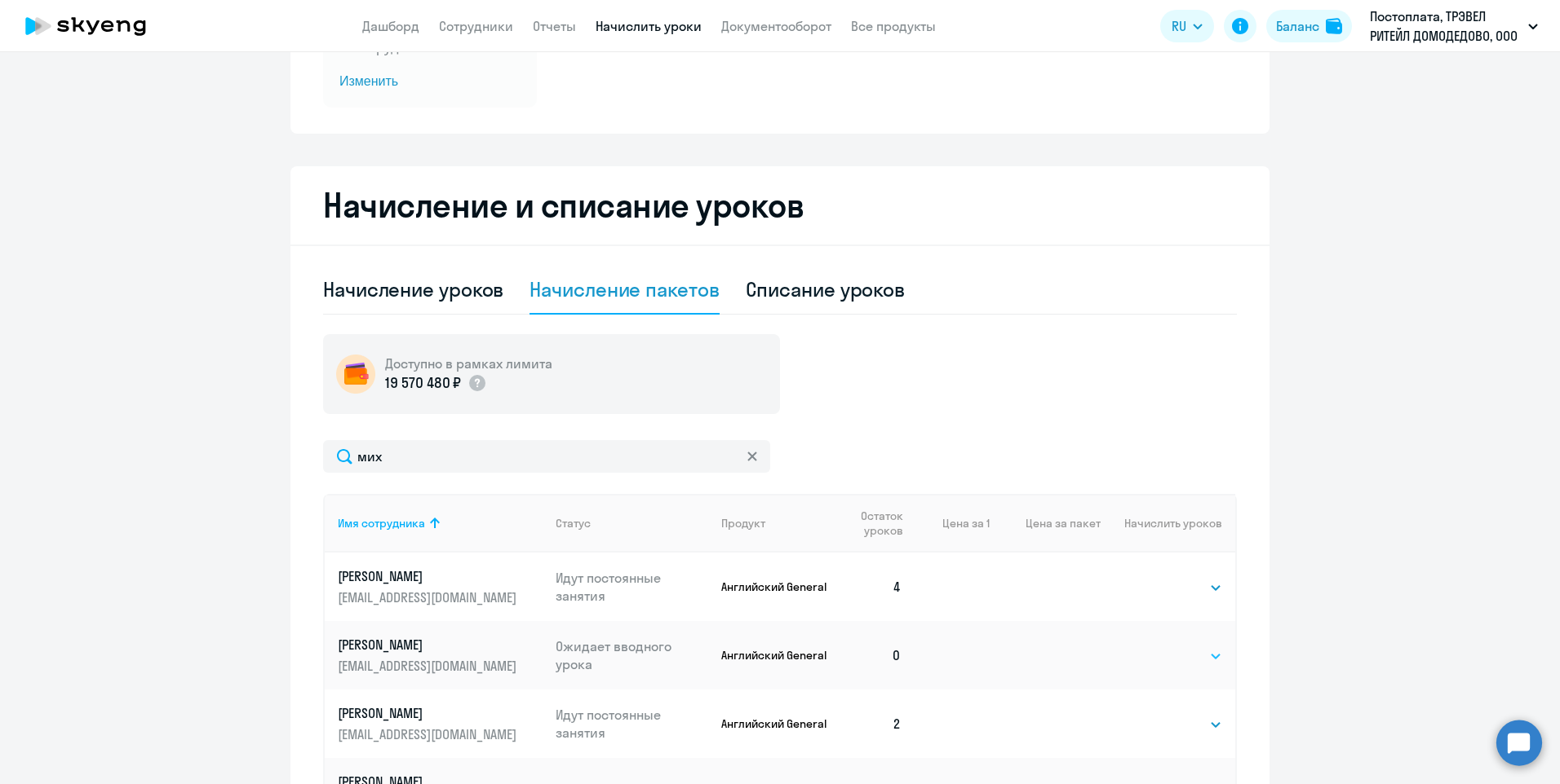
click at [1180, 648] on select "Выбрать 4 8 16 32 64 96 128" at bounding box center [1189, 656] width 67 height 19
select select "4"
click at [1156, 646] on select "Выбрать 4 8 16 32 64 96 128" at bounding box center [1189, 656] width 67 height 19
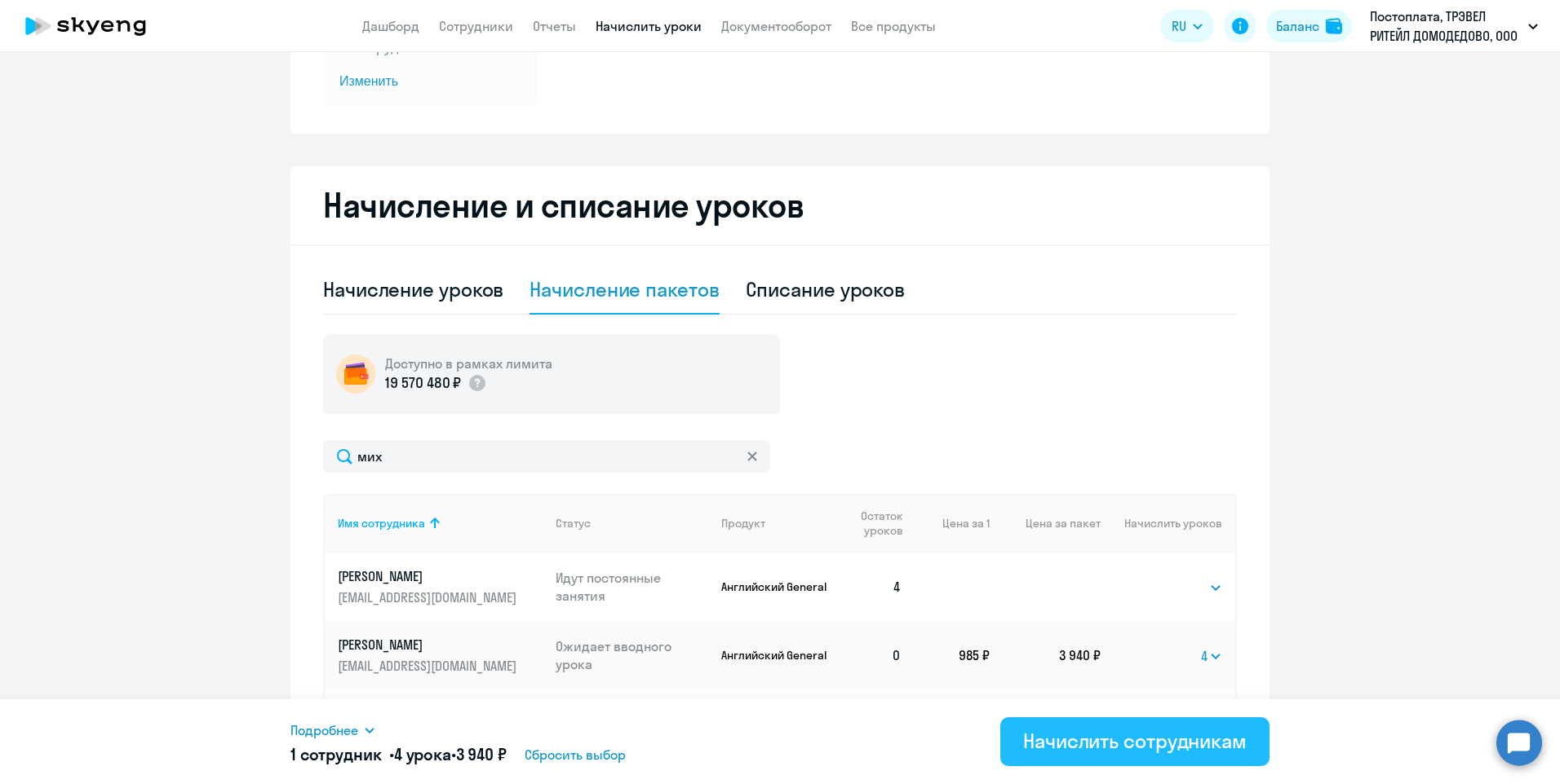
click at [1128, 735] on div "Начислить сотрудникам" at bounding box center [1134, 741] width 224 height 26
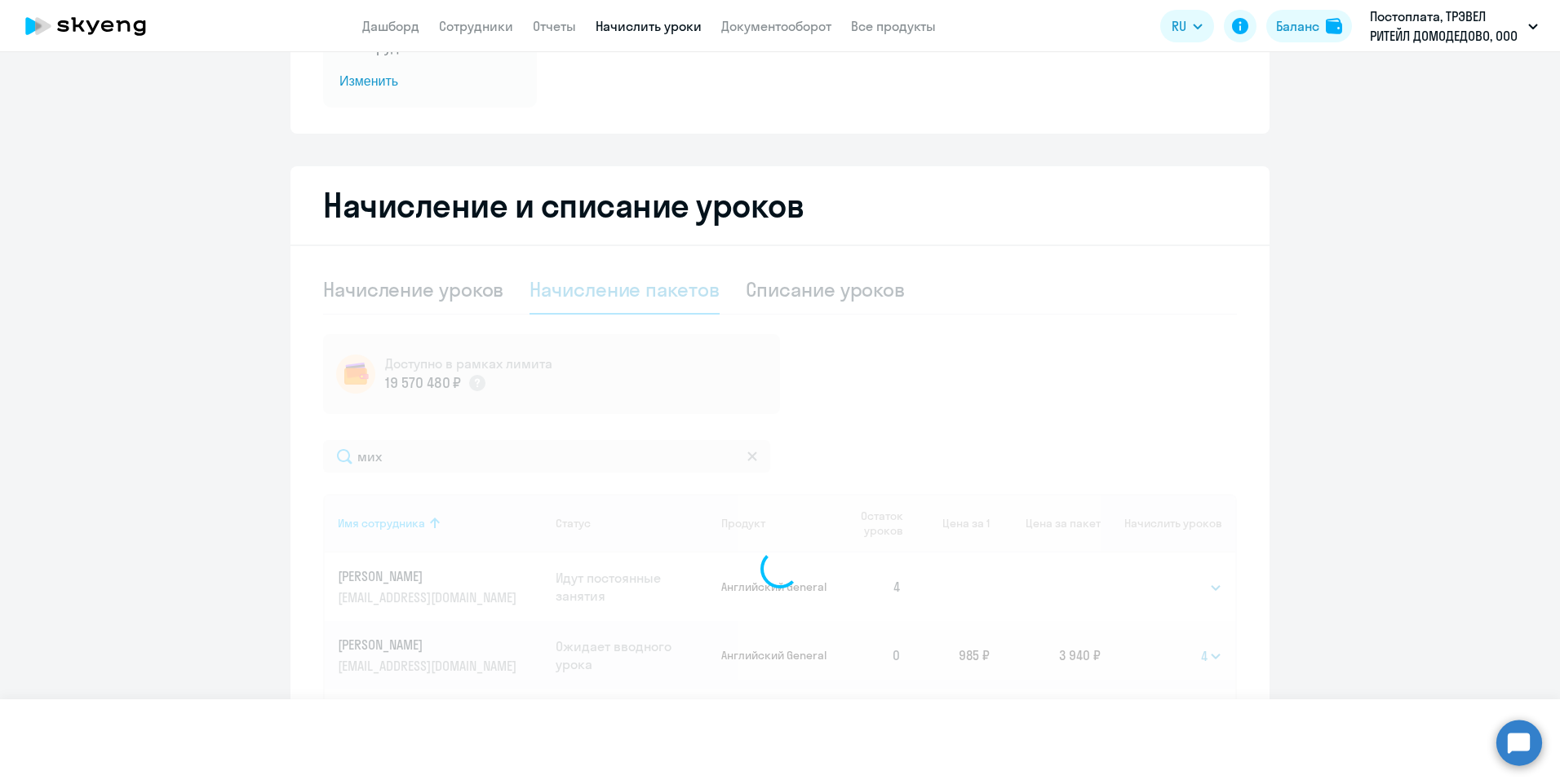
select select
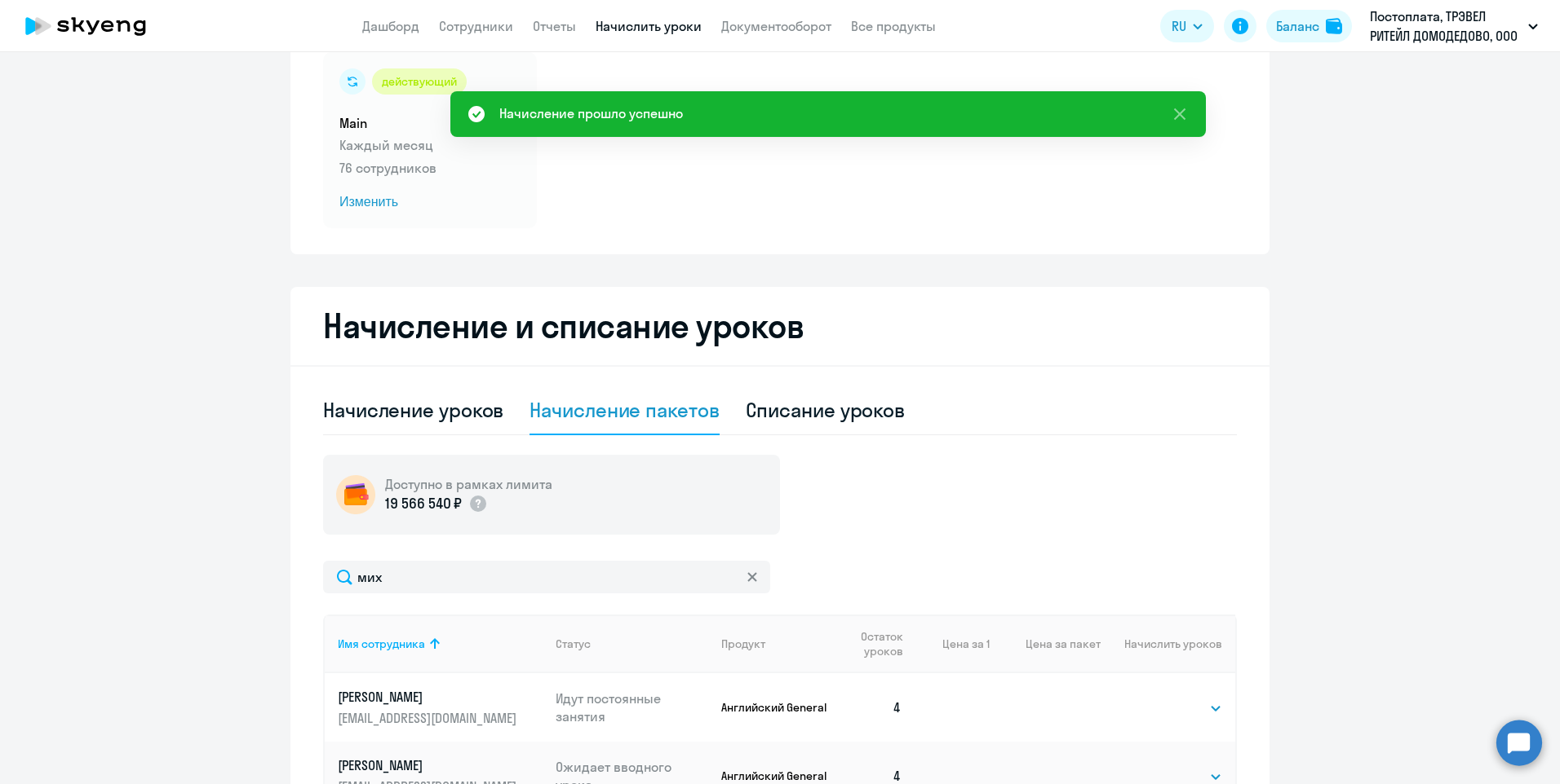
scroll to position [0, 0]
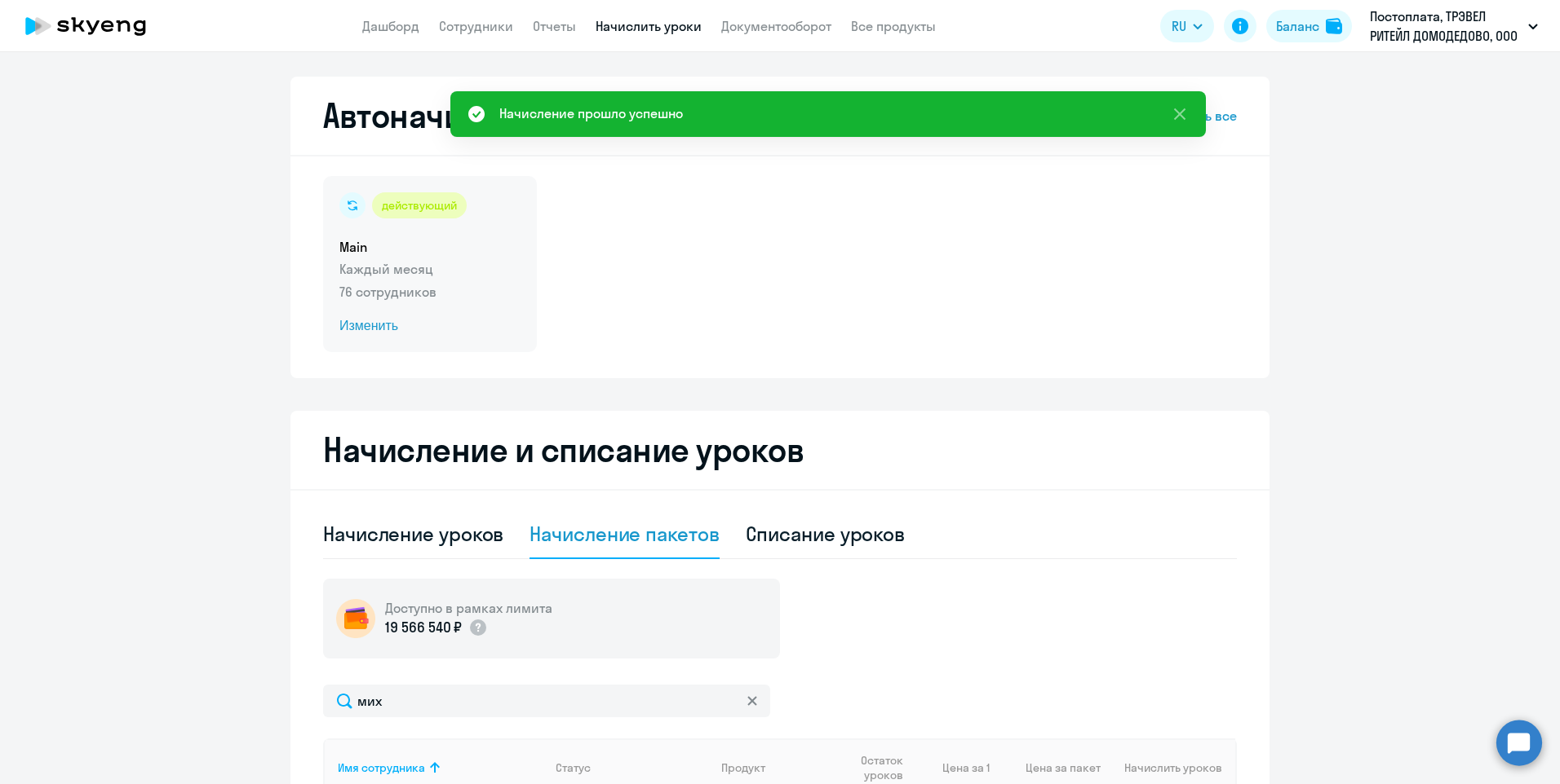
click at [406, 220] on div "действующий Main Каждый месяц 76 сотрудников Изменить" at bounding box center [430, 264] width 214 height 176
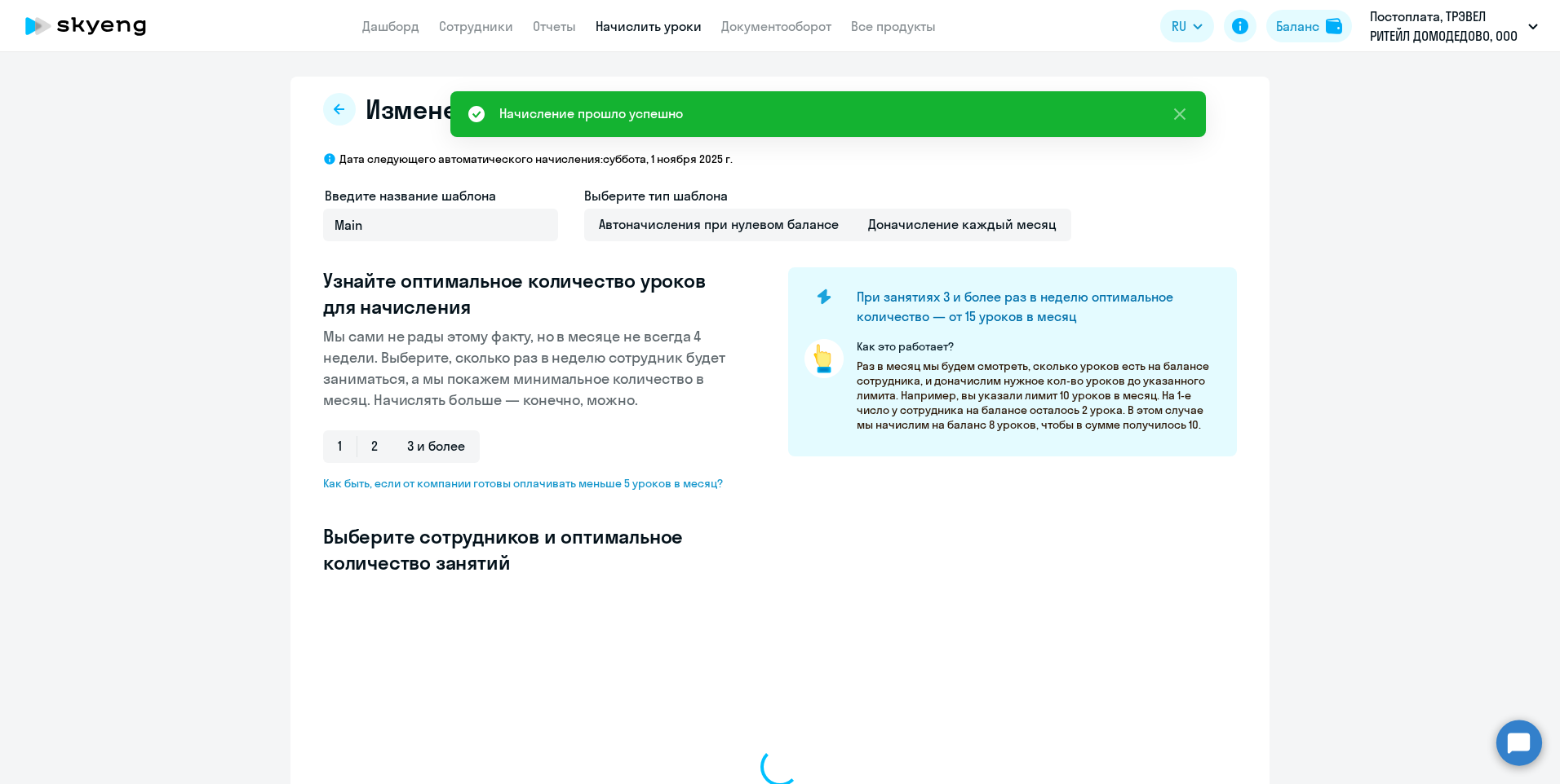
select select "10"
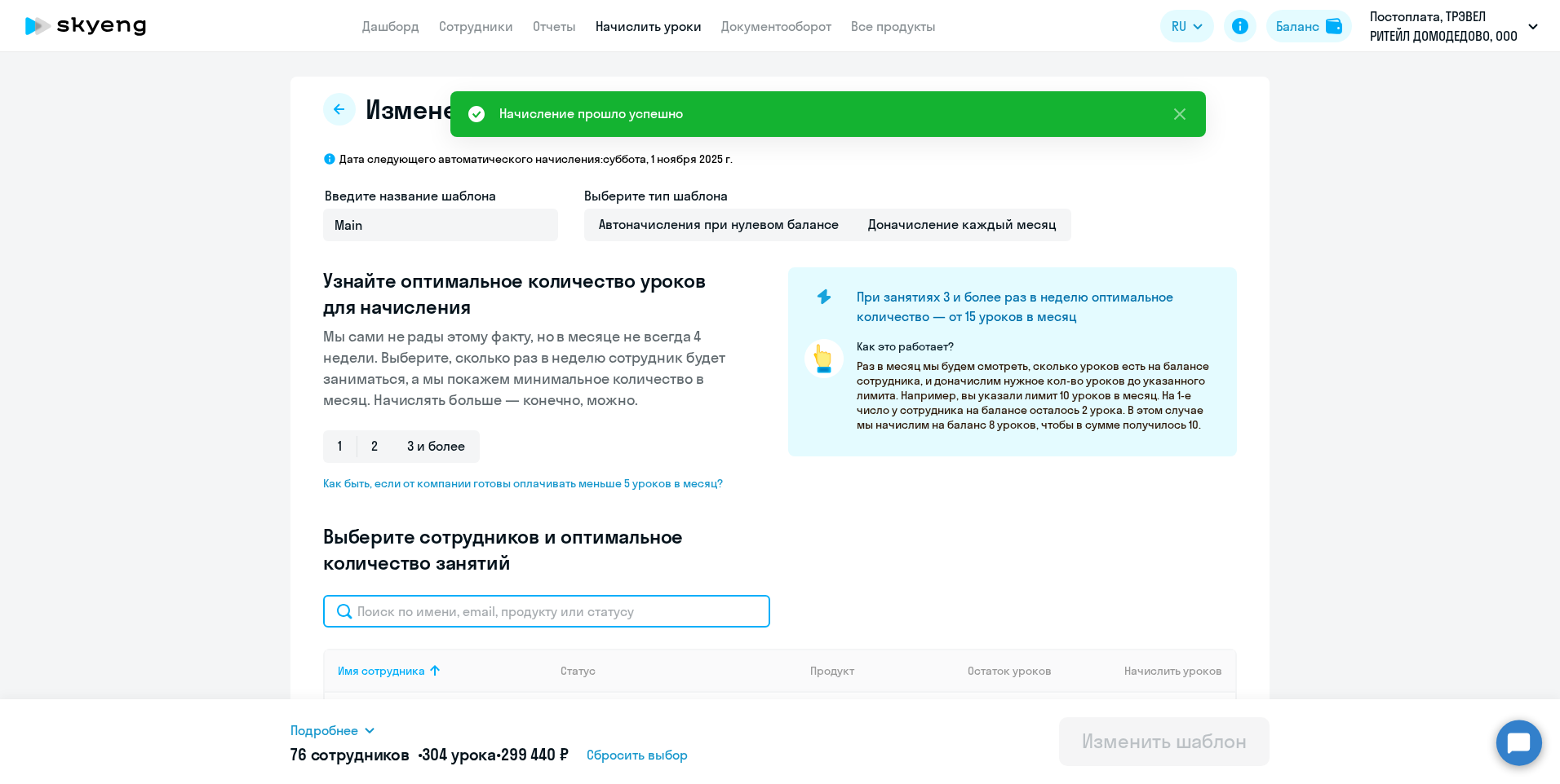
click at [595, 620] on input "text" at bounding box center [547, 611] width 447 height 32
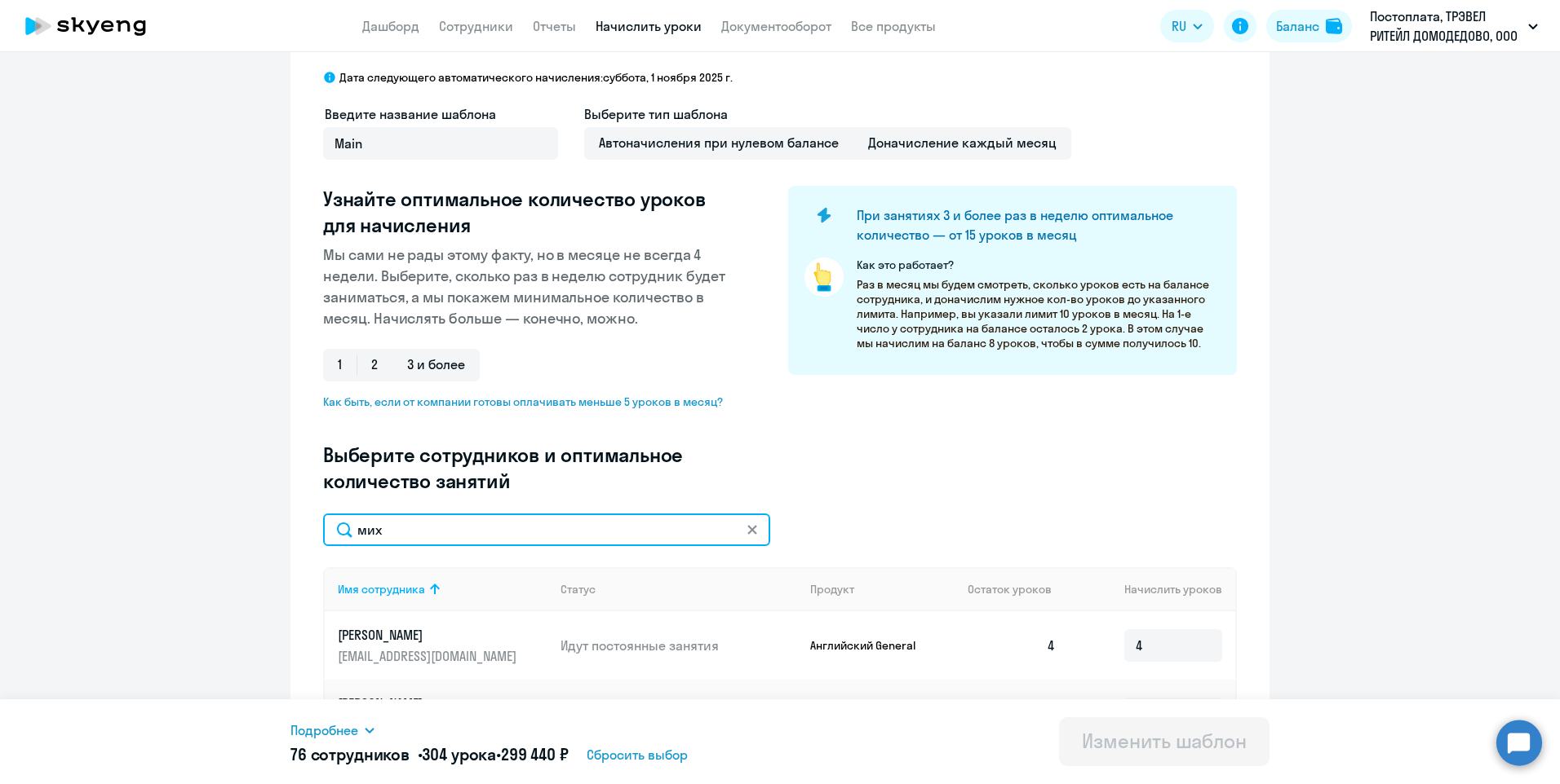
scroll to position [245, 0]
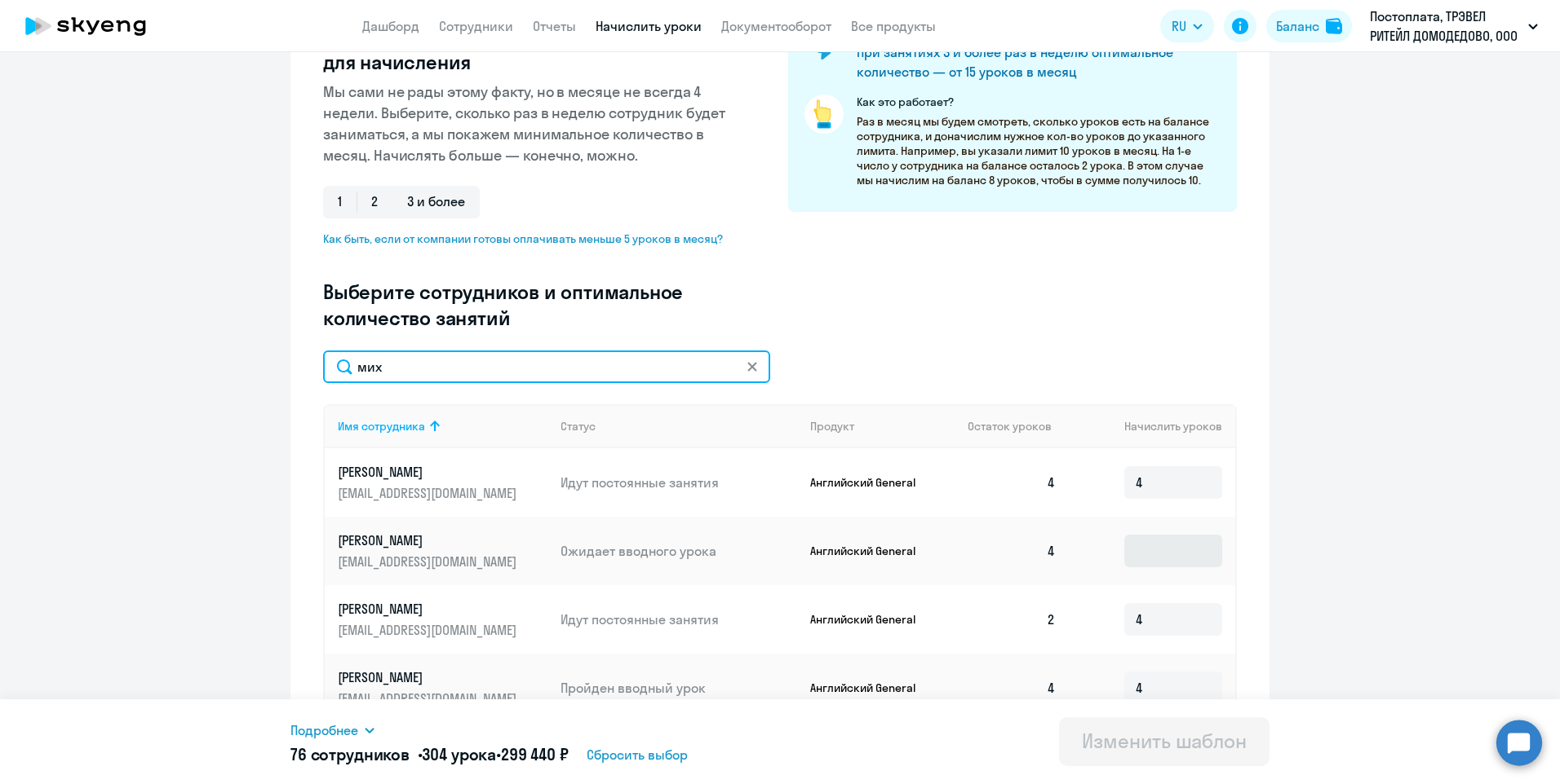
type input "мих"
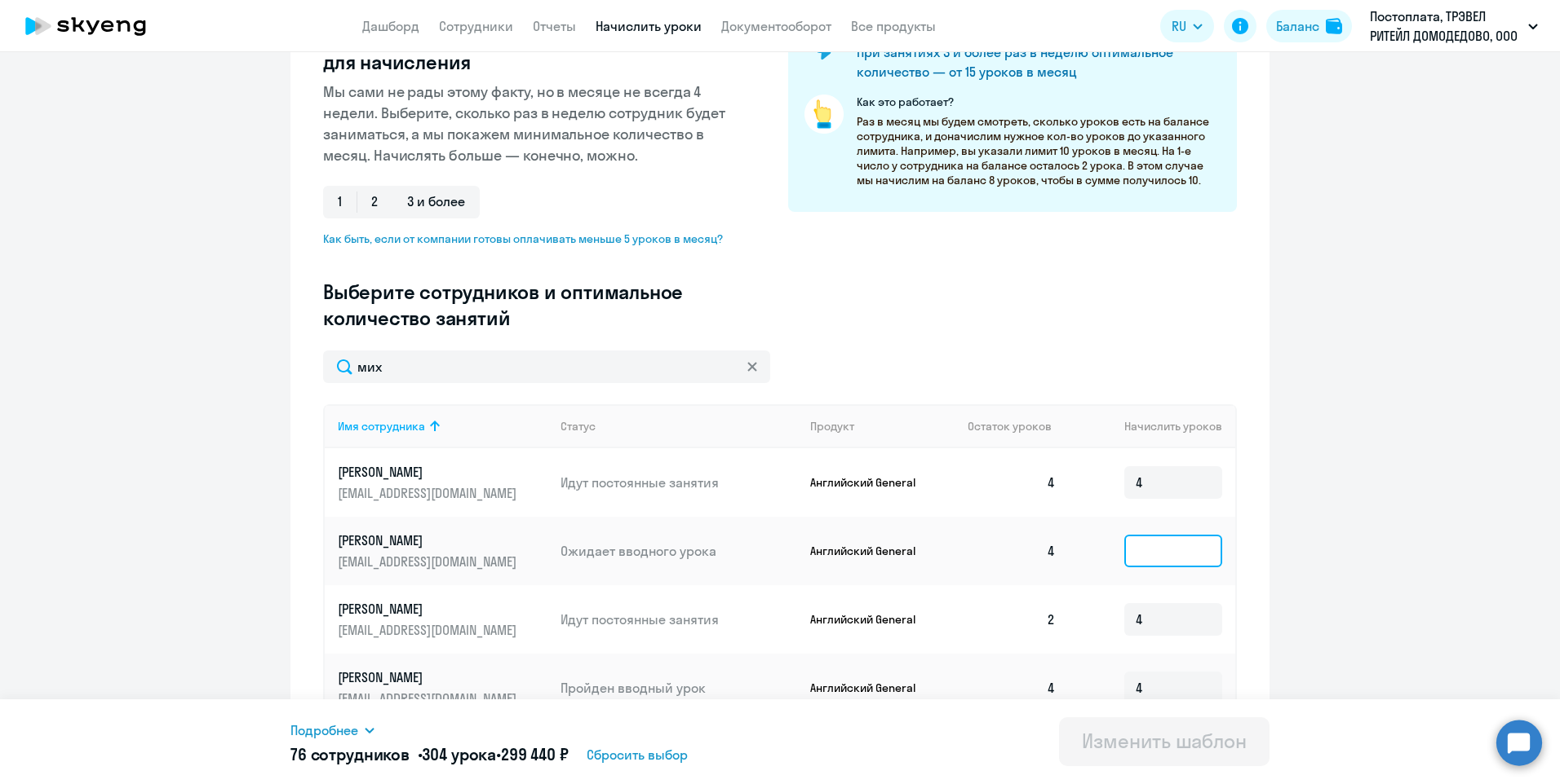
click at [1165, 550] on input at bounding box center [1173, 551] width 98 height 32
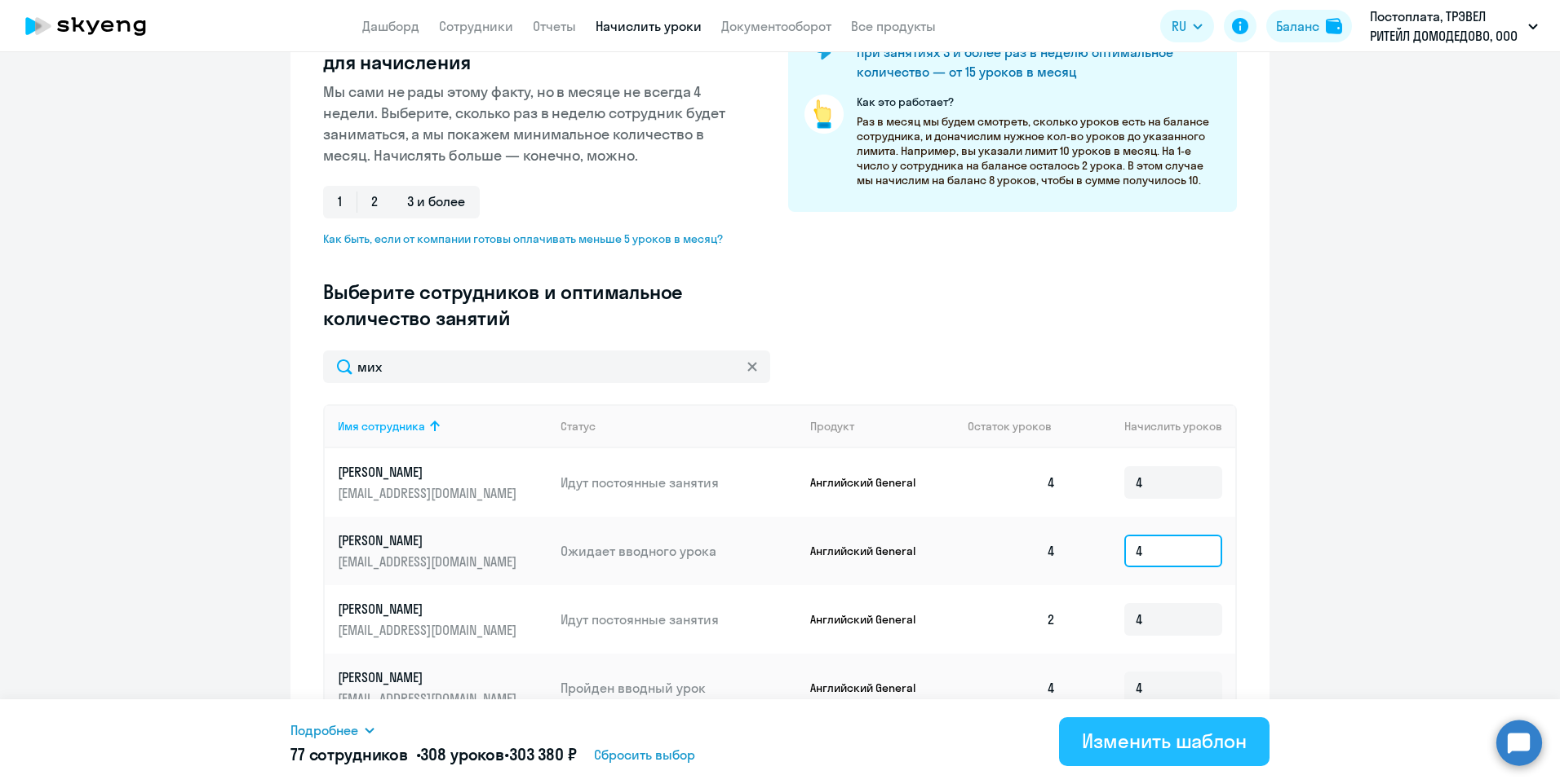
type input "4"
click at [1196, 738] on div "Изменить шаблон" at bounding box center [1164, 741] width 165 height 26
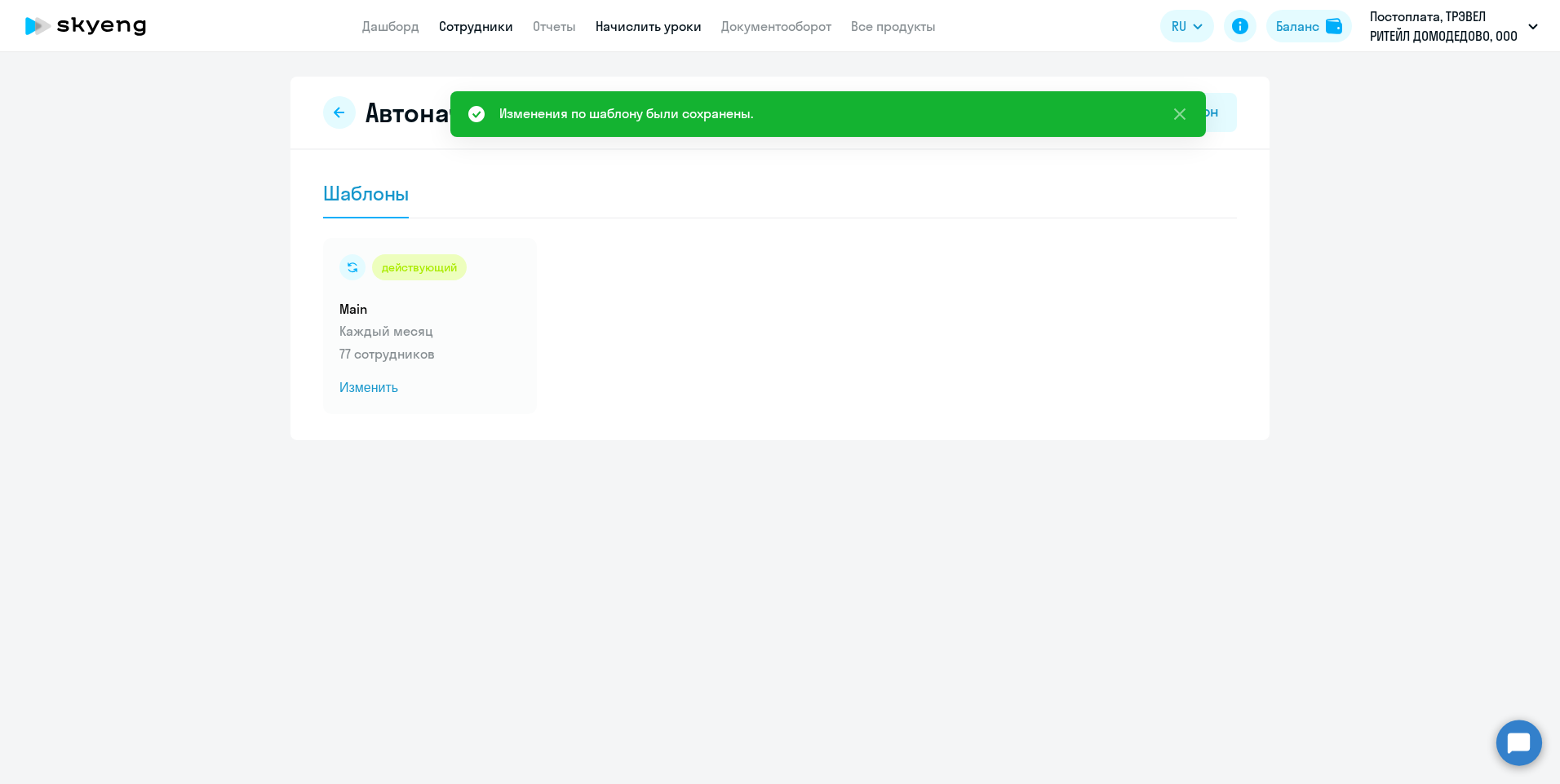
click at [474, 28] on link "Сотрудники" at bounding box center [476, 25] width 75 height 17
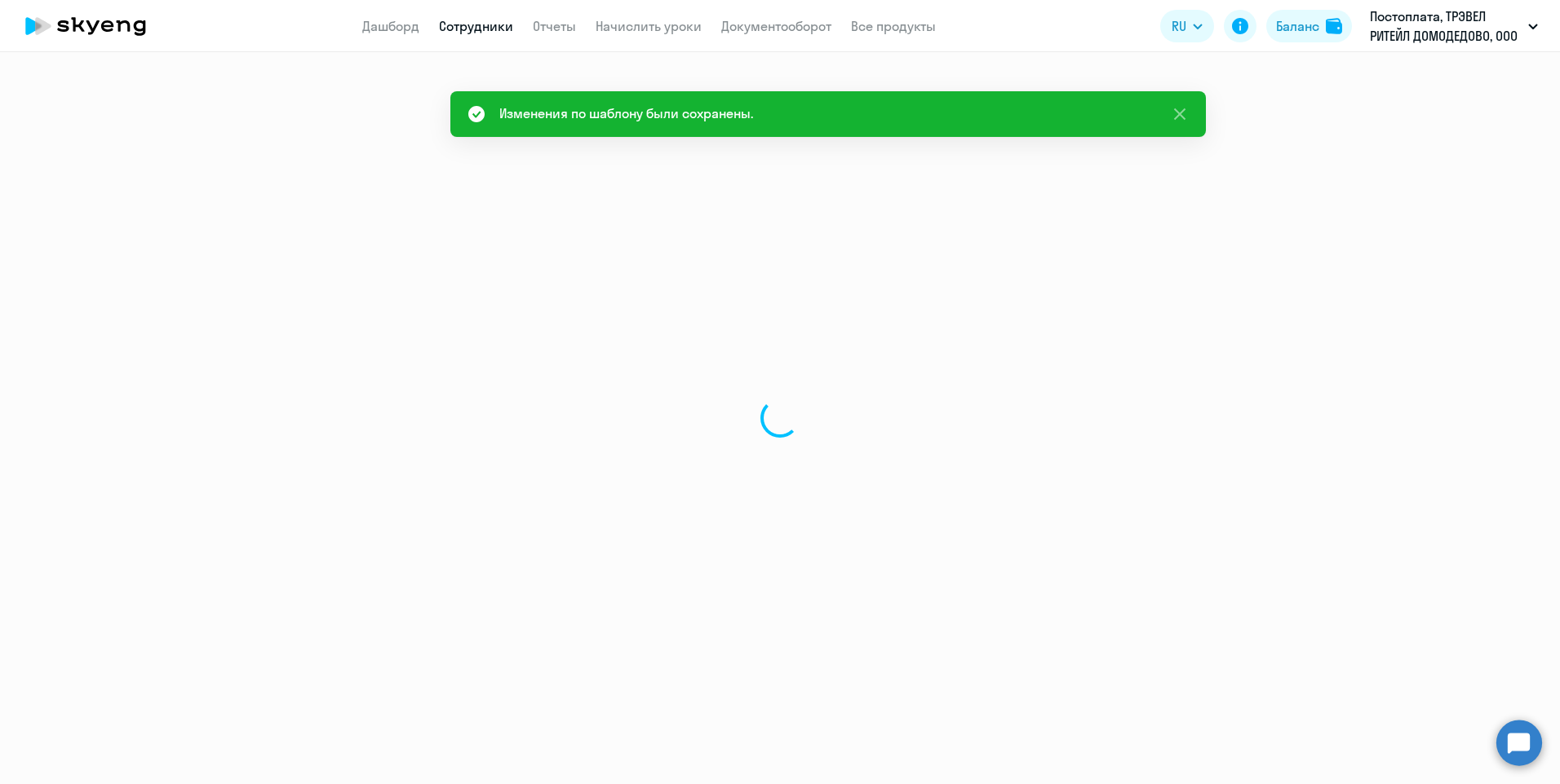
select select "30"
